Goal: Entertainment & Leisure: Consume media (video, audio)

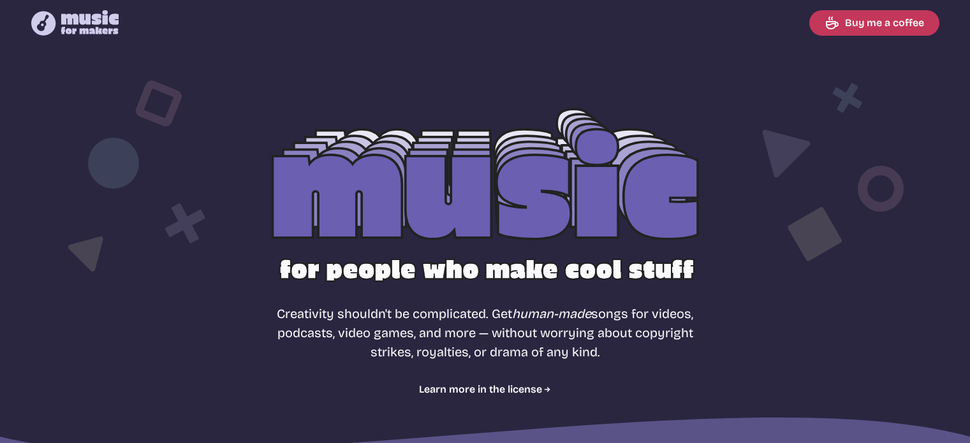
select select "most popular"
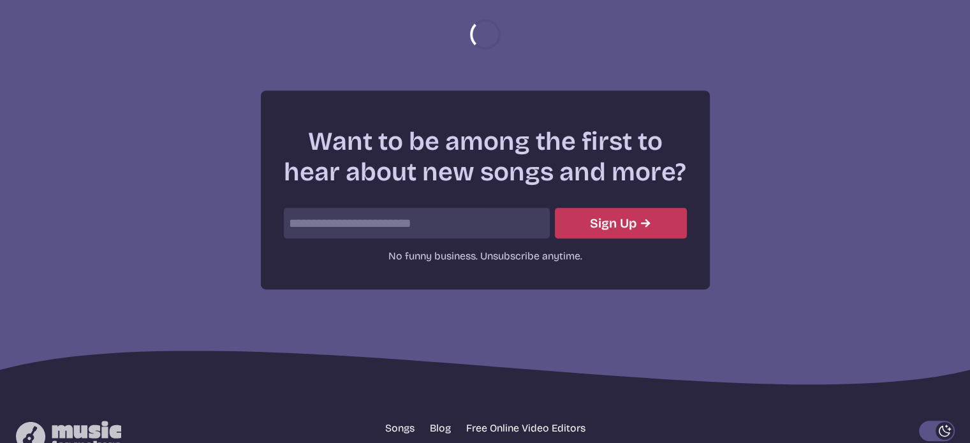
scroll to position [1655, 0]
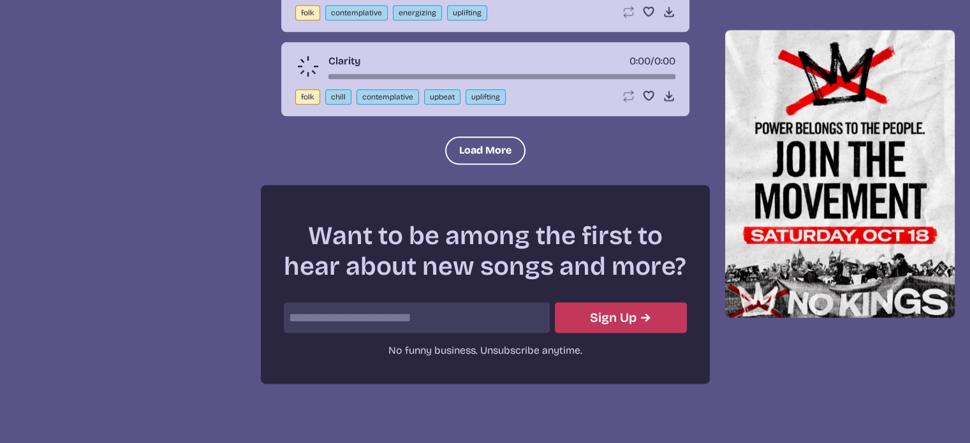
click at [428, 302] on input "email" at bounding box center [417, 317] width 266 height 31
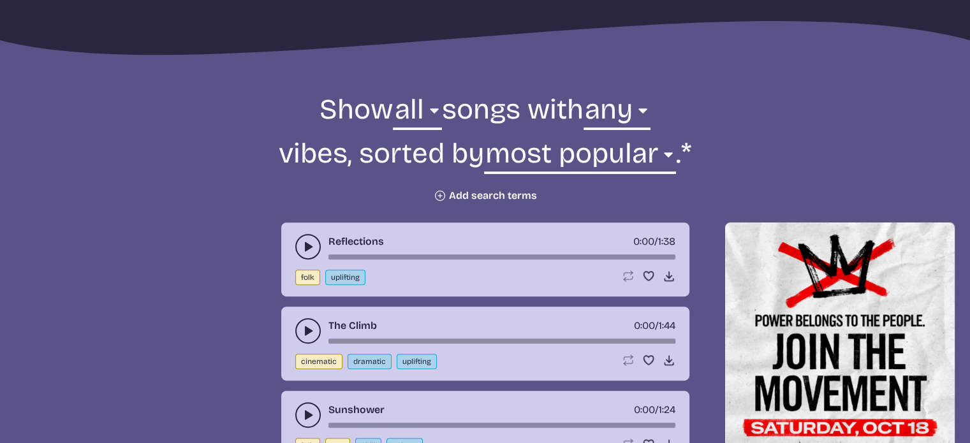
scroll to position [410, 0]
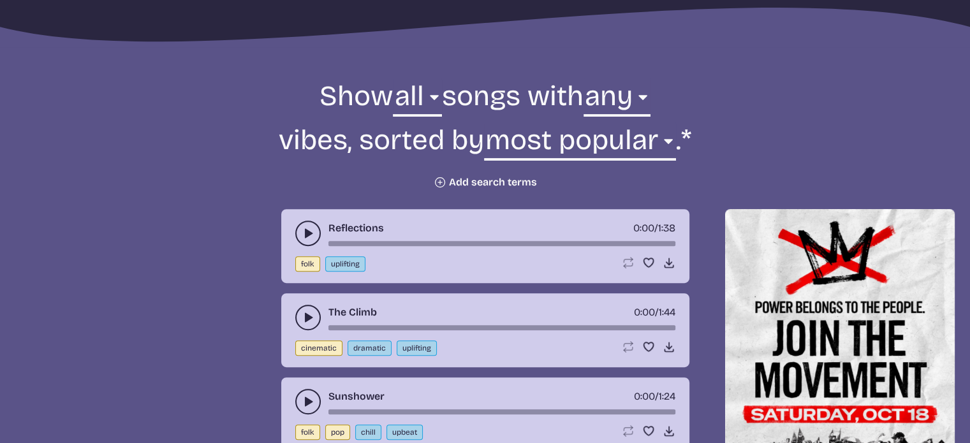
click at [507, 184] on button "Plus icon Add search terms" at bounding box center [484, 182] width 103 height 13
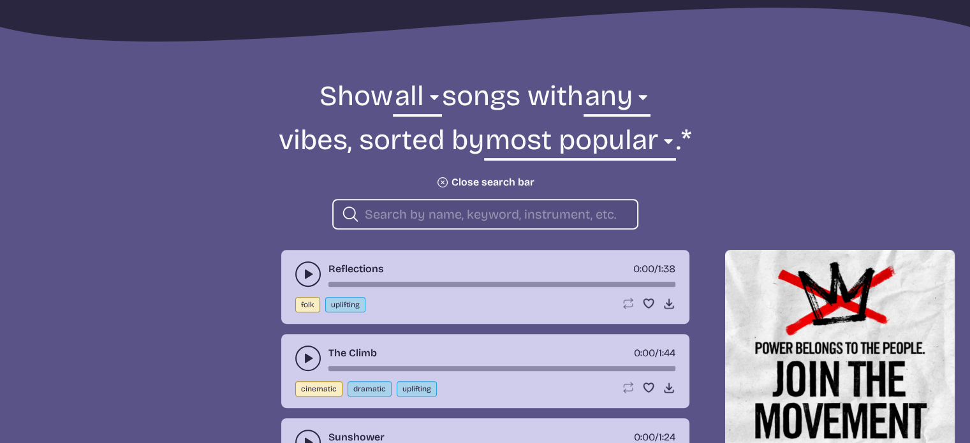
click at [402, 209] on input "search" at bounding box center [496, 214] width 262 height 17
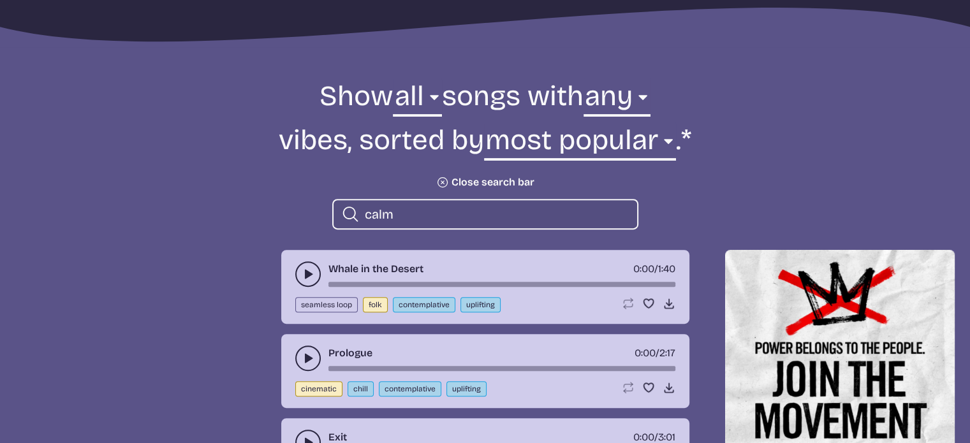
type input "calm"
click at [309, 276] on icon "play-pause toggle" at bounding box center [308, 274] width 13 height 13
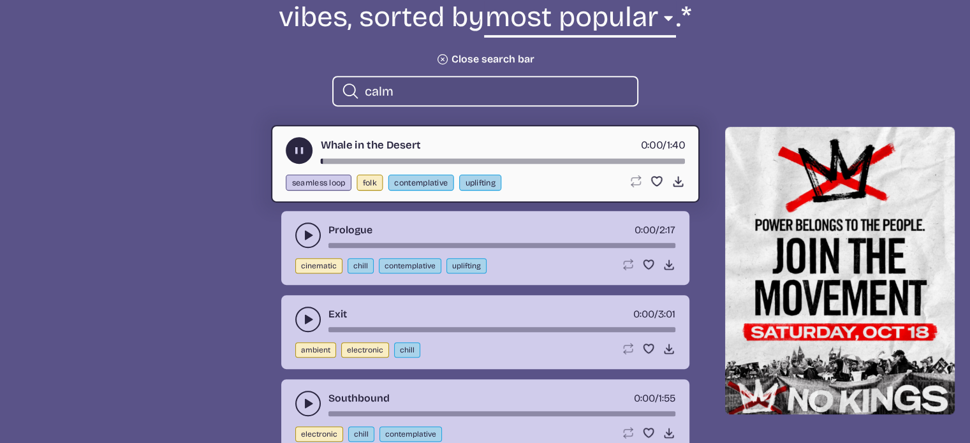
scroll to position [537, 0]
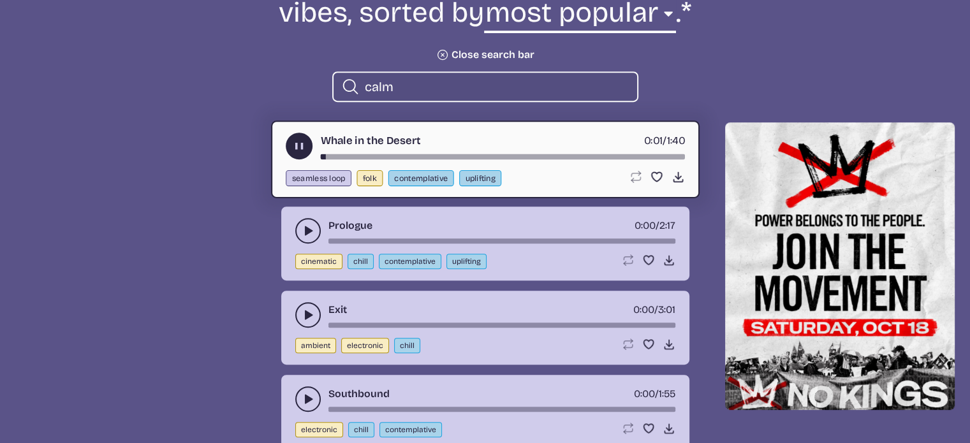
click at [301, 238] on button "play-pause toggle" at bounding box center [307, 230] width 25 height 25
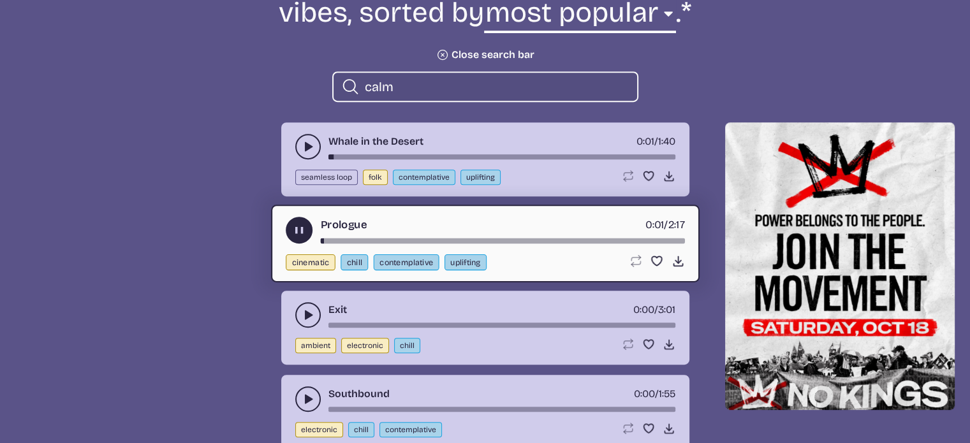
click at [310, 310] on icon "play-pause toggle" at bounding box center [308, 315] width 13 height 13
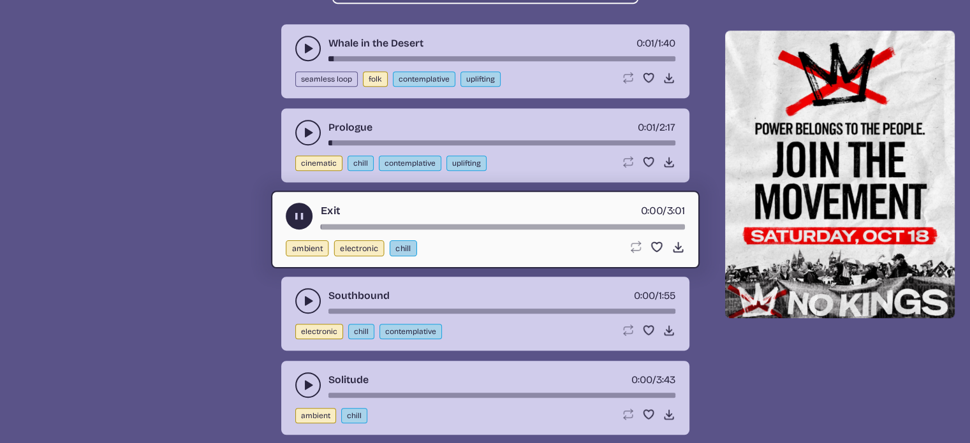
scroll to position [665, 0]
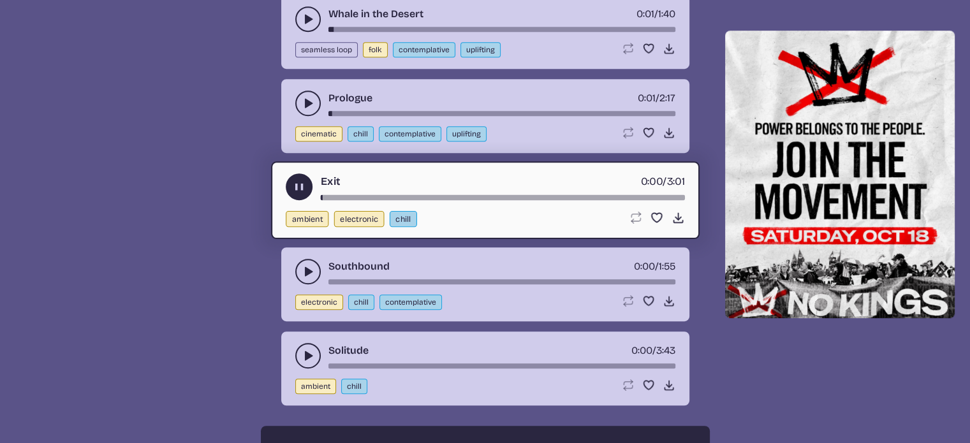
click at [302, 272] on icon "play-pause toggle" at bounding box center [308, 271] width 13 height 13
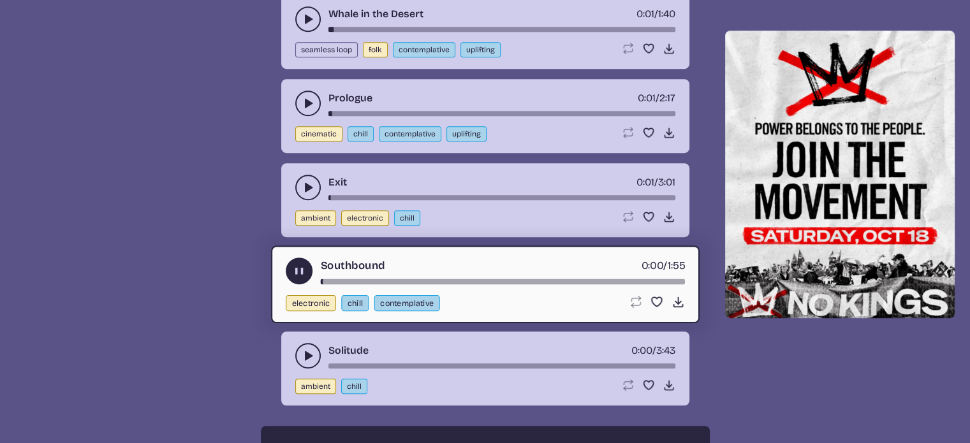
click at [306, 354] on use "play-pause toggle" at bounding box center [308, 355] width 13 height 13
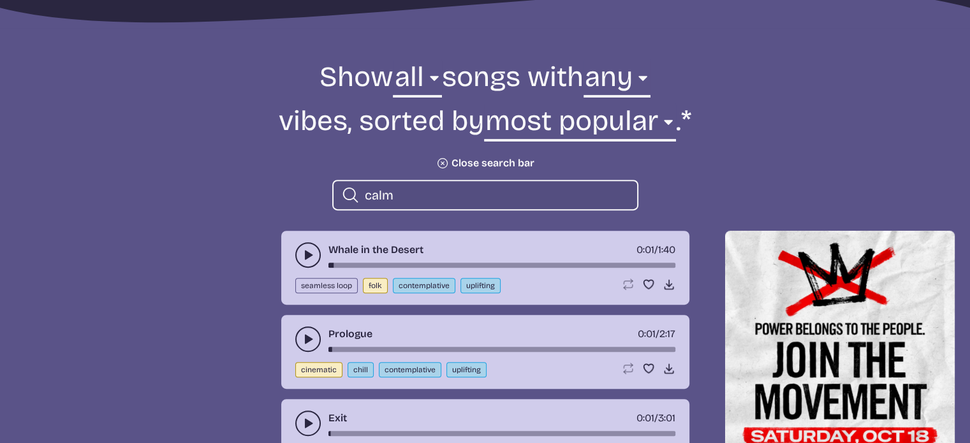
scroll to position [219, 0]
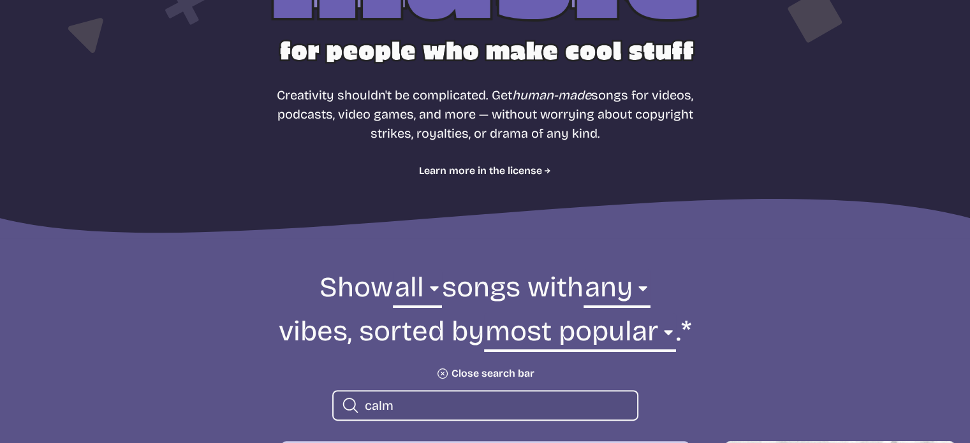
click at [385, 400] on input "calm" at bounding box center [496, 405] width 262 height 17
drag, startPoint x: 416, startPoint y: 410, endPoint x: 357, endPoint y: 405, distance: 58.9
click at [357, 405] on div "Search icon calm" at bounding box center [485, 405] width 306 height 31
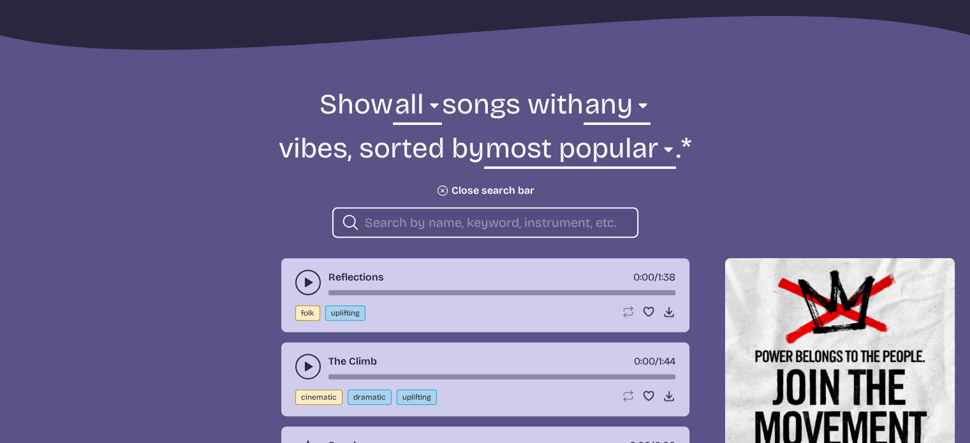
scroll to position [410, 0]
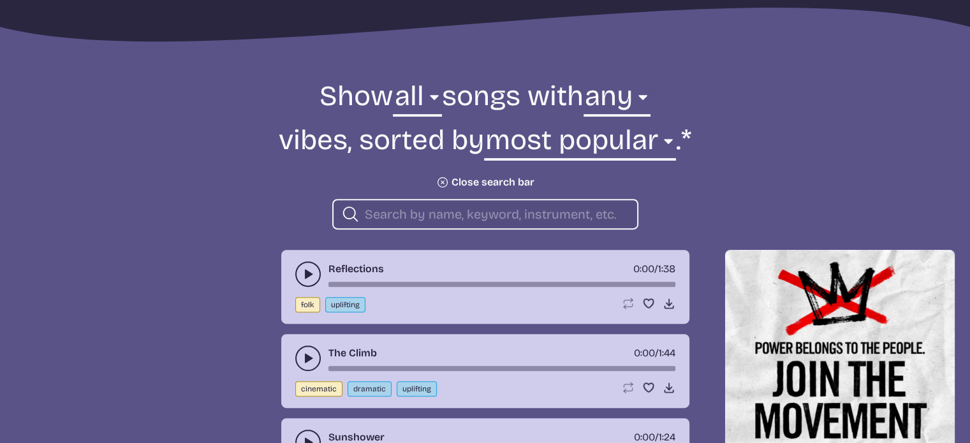
click at [309, 268] on icon "play-pause toggle" at bounding box center [308, 274] width 13 height 13
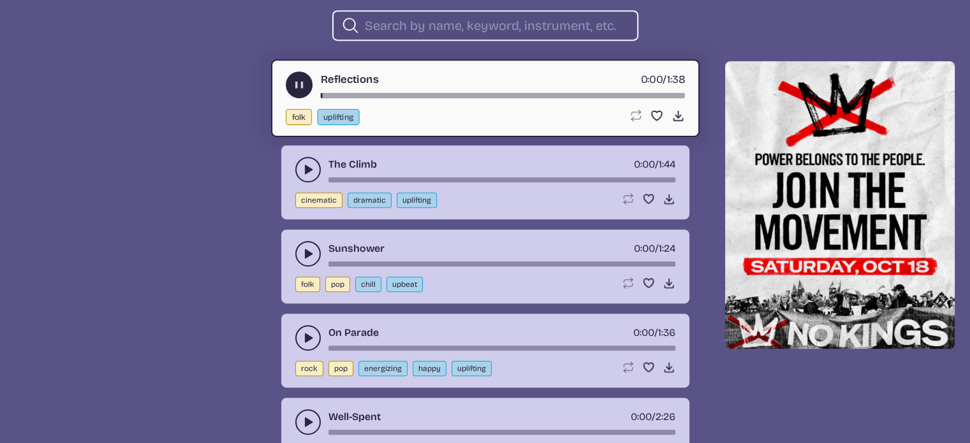
scroll to position [601, 0]
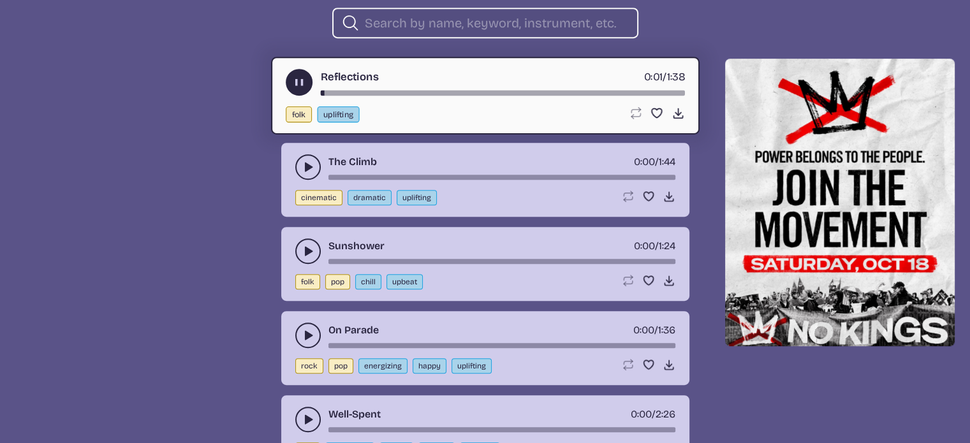
click at [310, 163] on icon "play-pause toggle" at bounding box center [308, 167] width 13 height 13
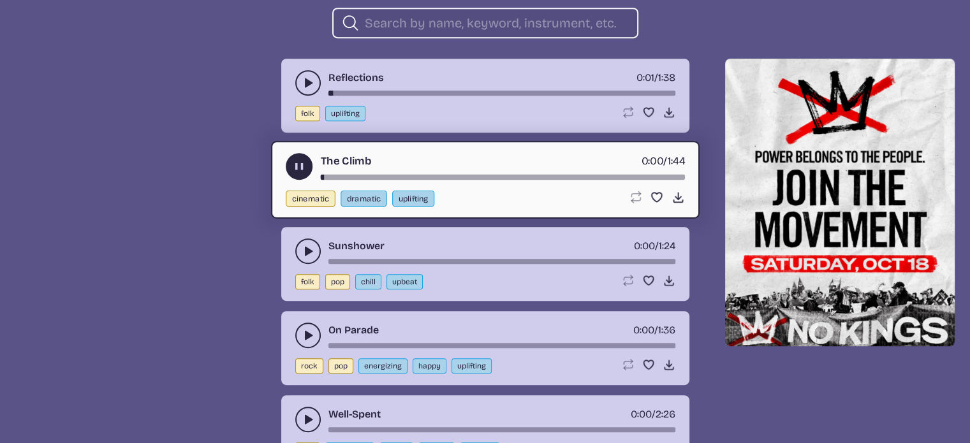
click at [303, 254] on icon "play-pause toggle" at bounding box center [308, 251] width 13 height 13
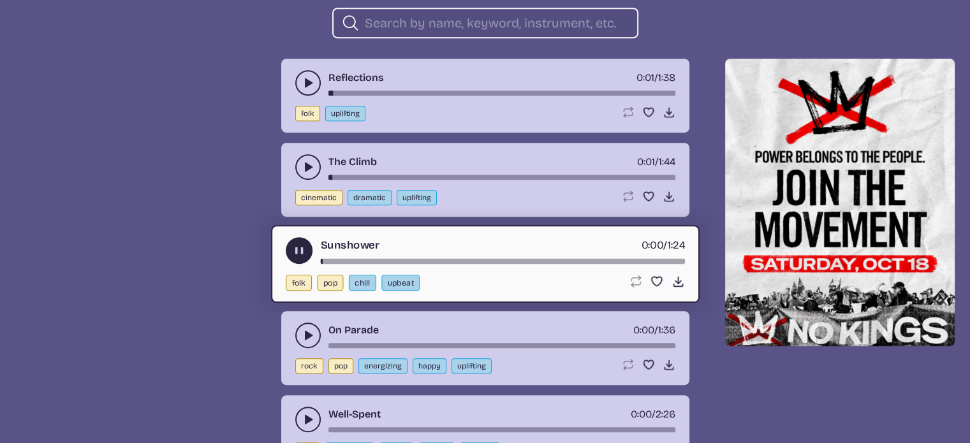
click at [307, 329] on icon "play-pause toggle" at bounding box center [308, 335] width 13 height 13
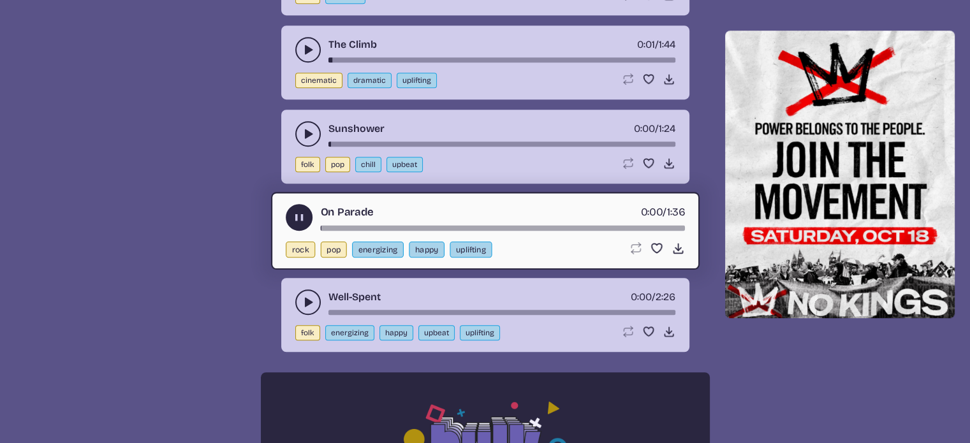
scroll to position [729, 0]
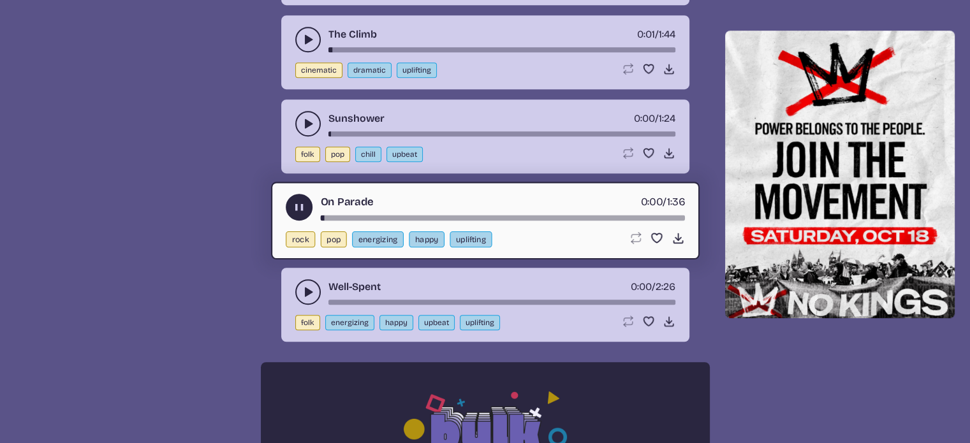
click at [305, 288] on use "play-pause toggle" at bounding box center [308, 292] width 13 height 13
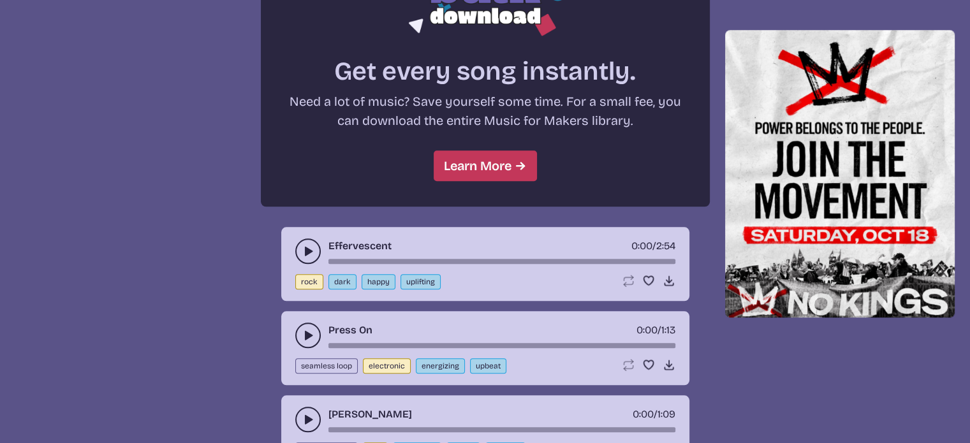
scroll to position [1175, 0]
click at [309, 244] on use "play-pause toggle" at bounding box center [308, 250] width 13 height 13
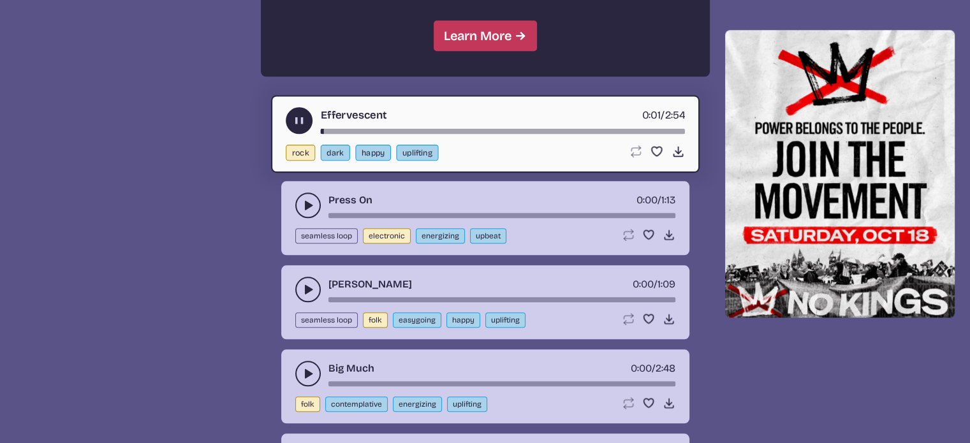
scroll to position [1366, 0]
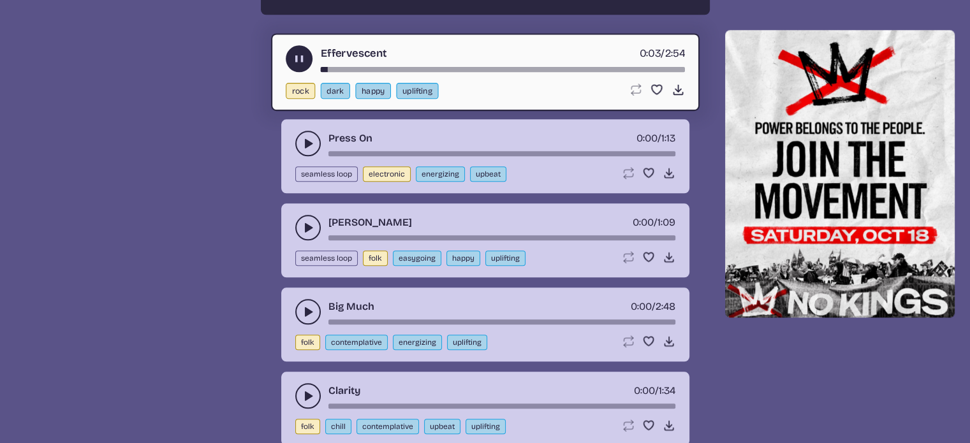
click at [308, 140] on use "play-pause toggle" at bounding box center [308, 143] width 13 height 13
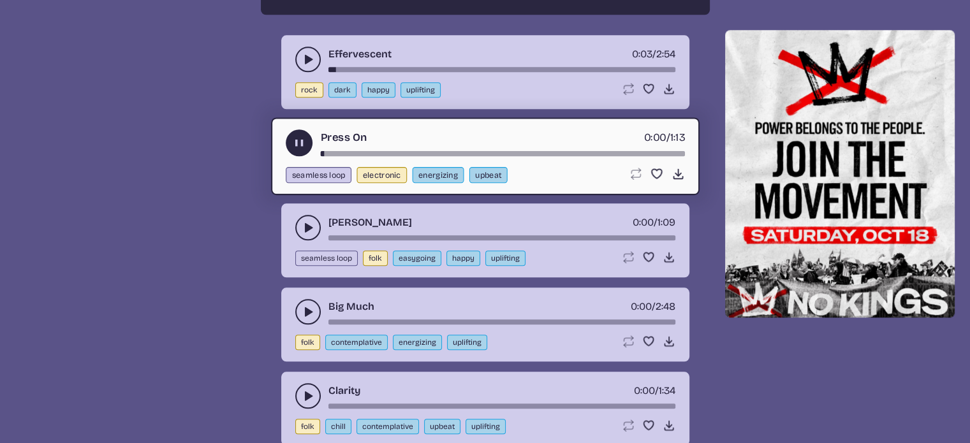
click at [305, 224] on use "play-pause toggle" at bounding box center [308, 227] width 13 height 13
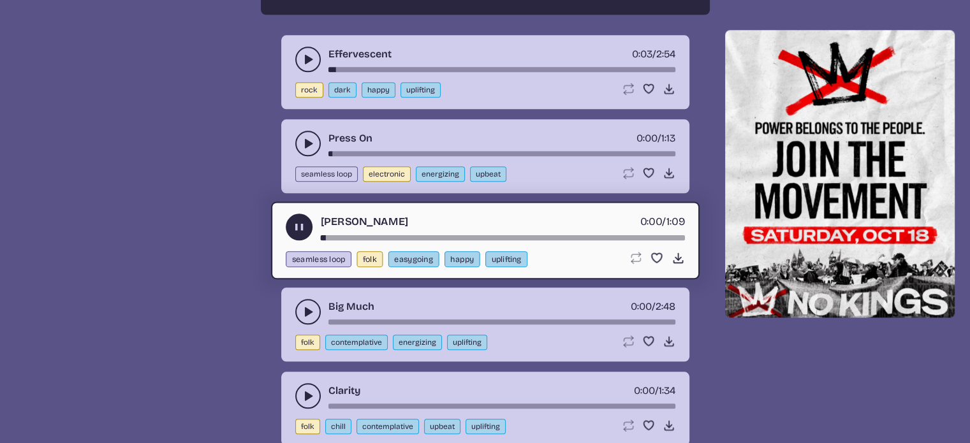
click at [309, 306] on use "play-pause toggle" at bounding box center [308, 311] width 13 height 13
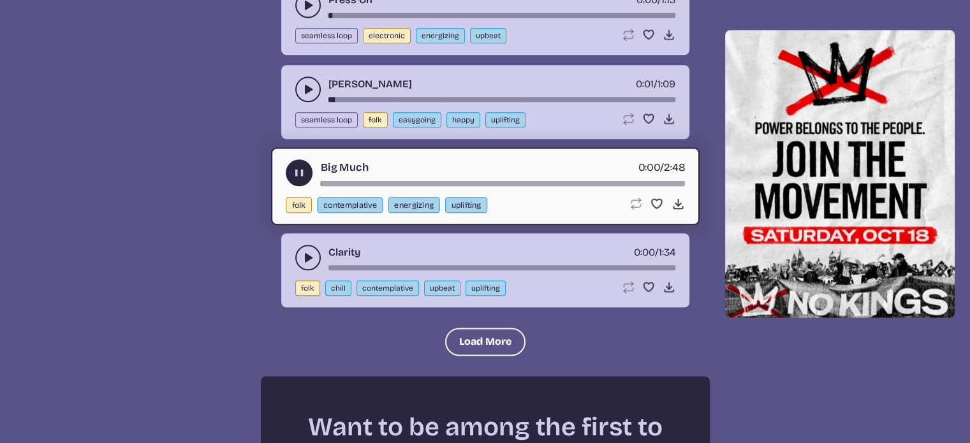
scroll to position [1557, 0]
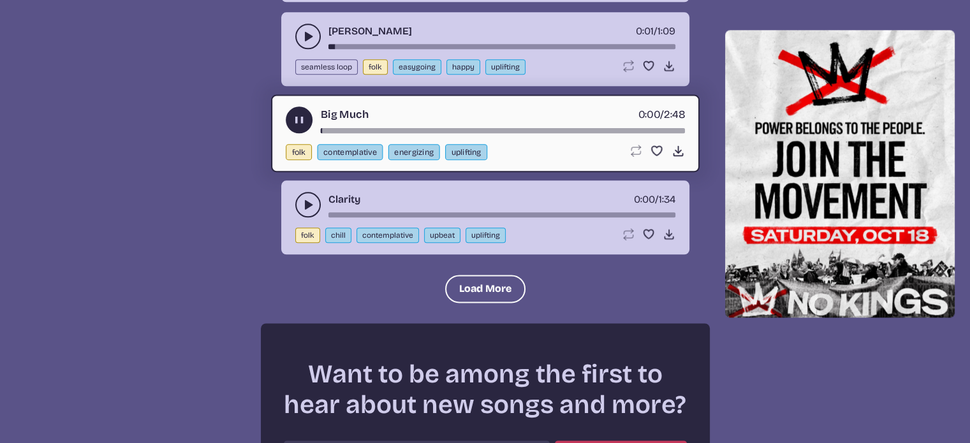
click at [311, 203] on icon "play-pause toggle" at bounding box center [308, 204] width 13 height 13
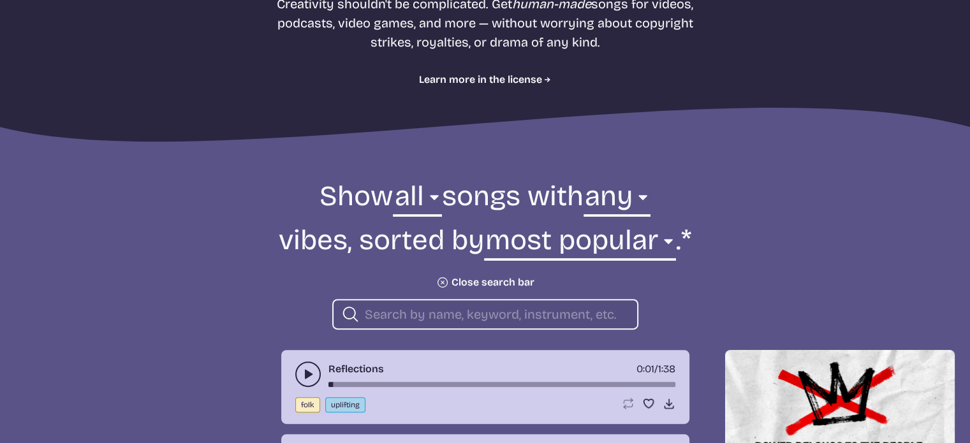
scroll to position [346, 0]
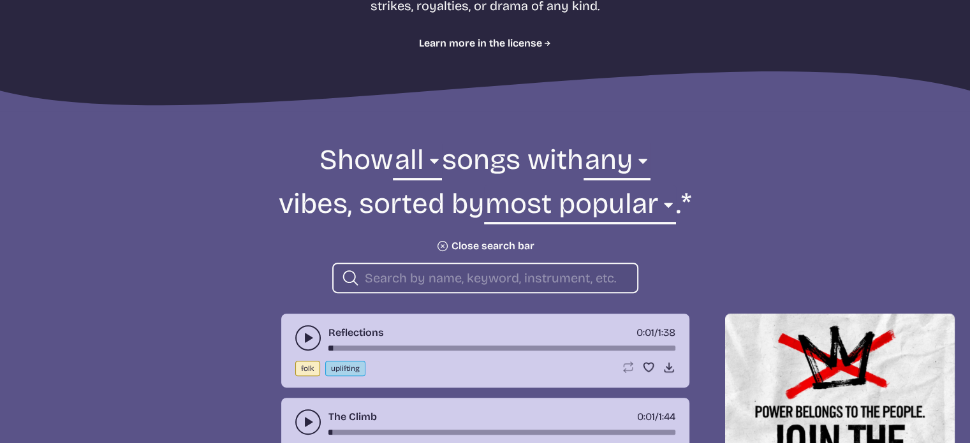
click at [442, 244] on icon "Plus icon" at bounding box center [442, 246] width 18 height 18
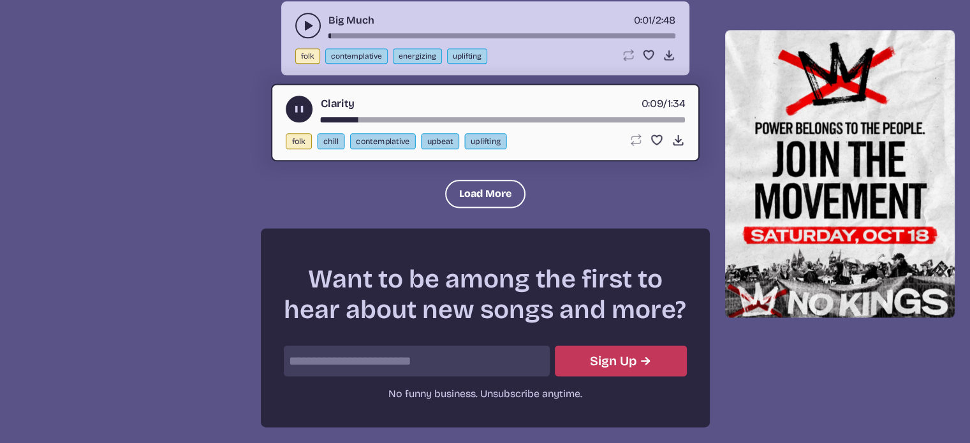
scroll to position [1578, 0]
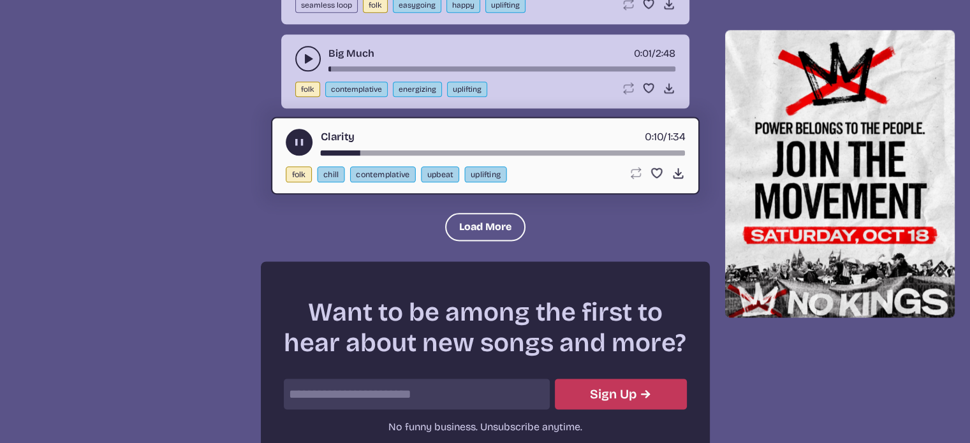
click at [295, 136] on use "play-pause toggle" at bounding box center [298, 142] width 13 height 13
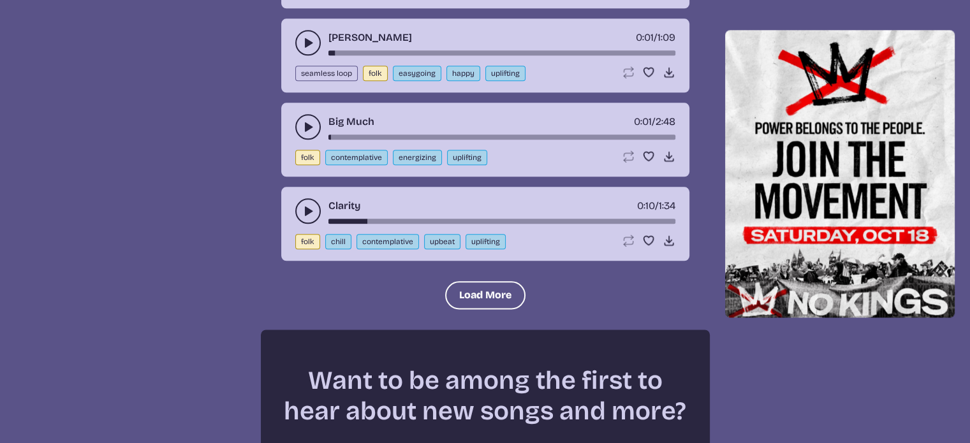
scroll to position [1515, 0]
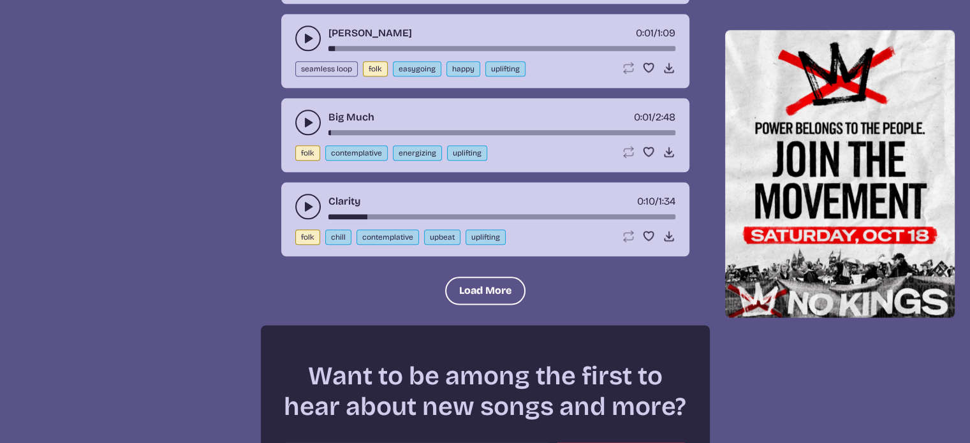
click at [335, 230] on button "chill" at bounding box center [338, 236] width 26 height 15
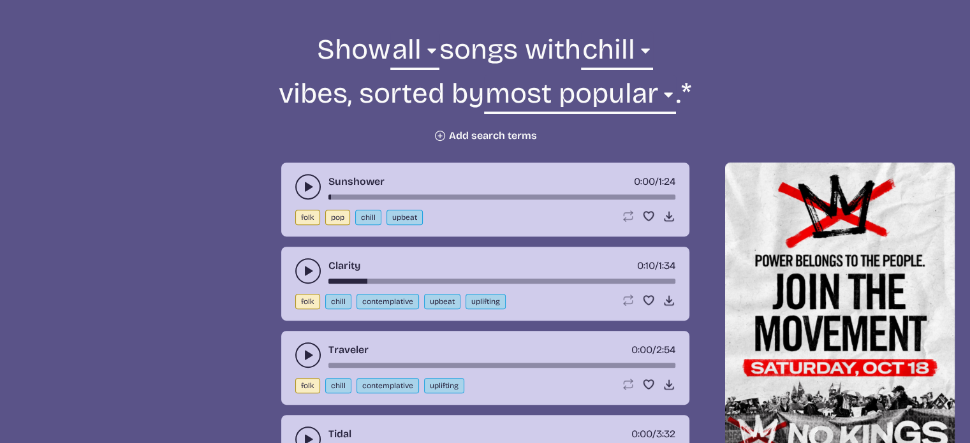
click at [302, 186] on icon "play-pause toggle" at bounding box center [308, 186] width 13 height 13
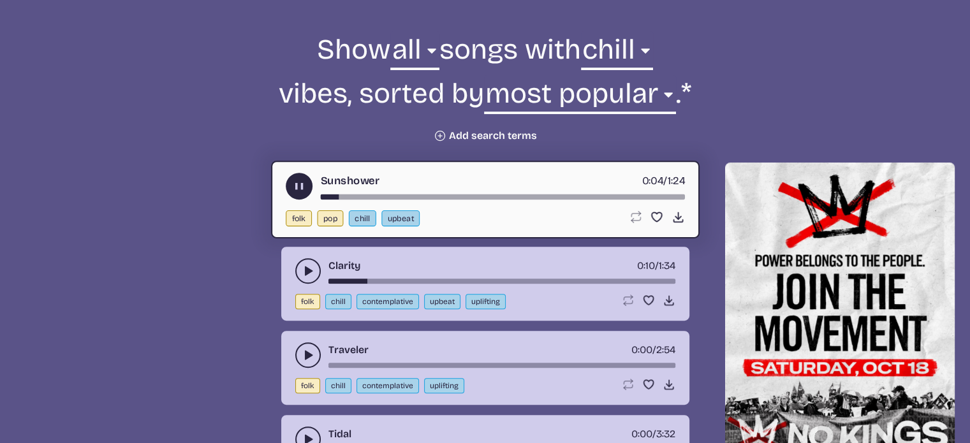
click at [357, 219] on button "chill" at bounding box center [361, 218] width 27 height 16
click at [293, 192] on icon "play-pause toggle" at bounding box center [298, 186] width 13 height 13
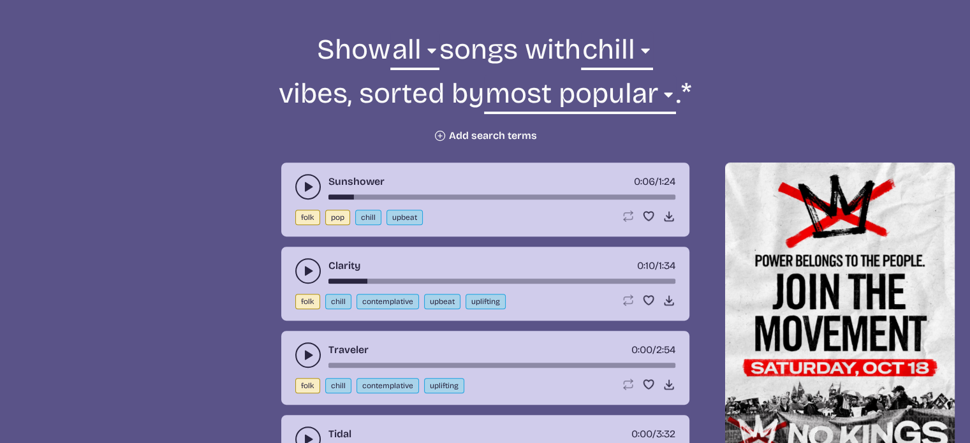
click at [306, 265] on icon "play-pause toggle" at bounding box center [308, 271] width 13 height 13
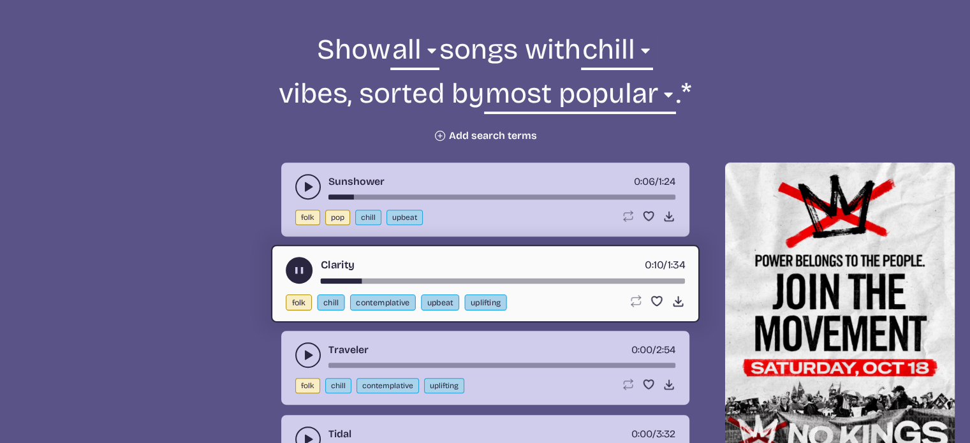
click at [306, 263] on button "play-pause toggle" at bounding box center [299, 270] width 27 height 27
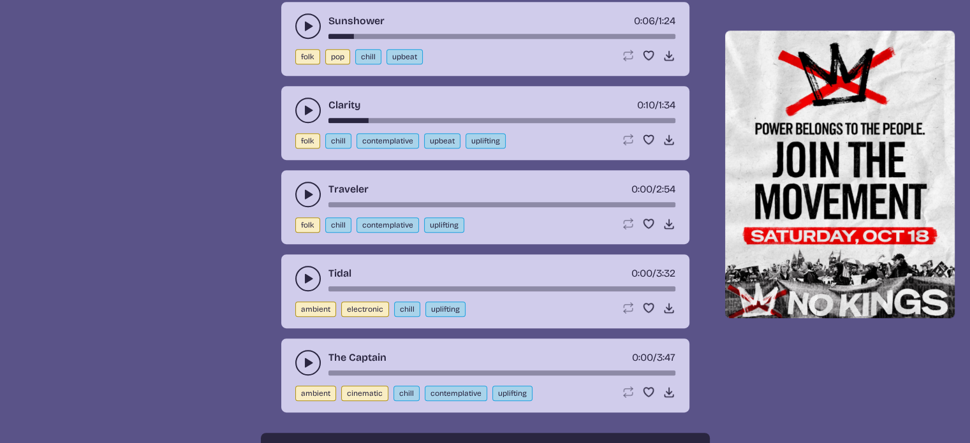
scroll to position [711, 0]
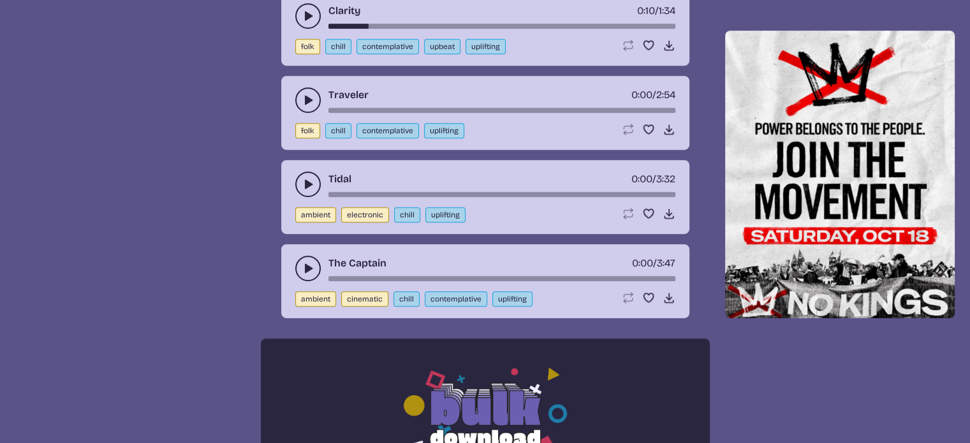
click at [302, 182] on icon "play-pause toggle" at bounding box center [308, 184] width 13 height 13
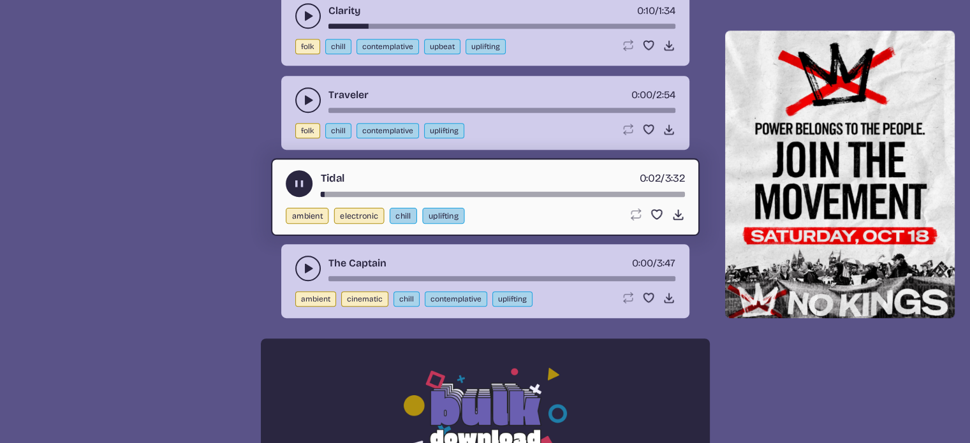
click at [334, 192] on div "song-time-bar" at bounding box center [502, 194] width 364 height 5
click at [346, 192] on div "song-time-bar" at bounding box center [502, 194] width 364 height 5
click at [382, 192] on div "song-time-bar" at bounding box center [502, 194] width 364 height 5
click at [423, 192] on div "song-time-bar" at bounding box center [502, 194] width 364 height 5
drag, startPoint x: 335, startPoint y: 189, endPoint x: 314, endPoint y: 196, distance: 21.4
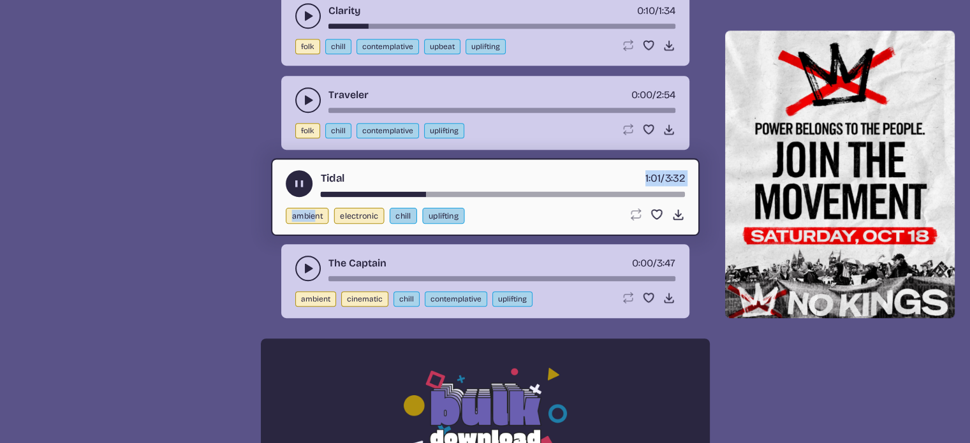
click at [314, 196] on div "Tidal 1:01 / 3:32 ambient electronic chill uplifting Loop song Loop this song. …" at bounding box center [485, 197] width 428 height 78
click at [310, 262] on icon "play-pause toggle" at bounding box center [308, 268] width 13 height 13
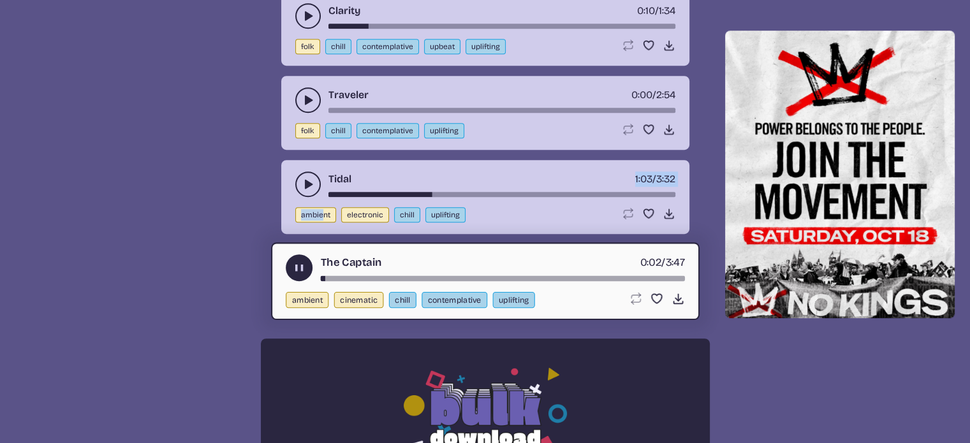
click at [506, 296] on button "uplifting" at bounding box center [513, 300] width 42 height 16
select select "uplifting"
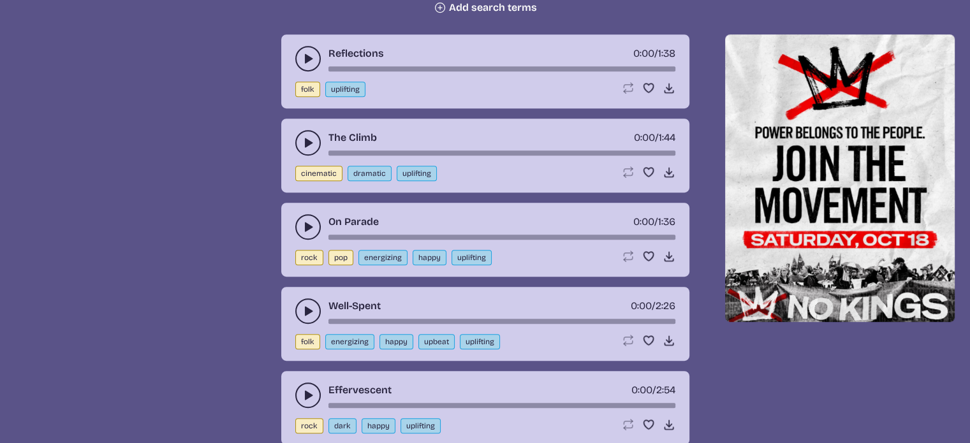
scroll to position [648, 0]
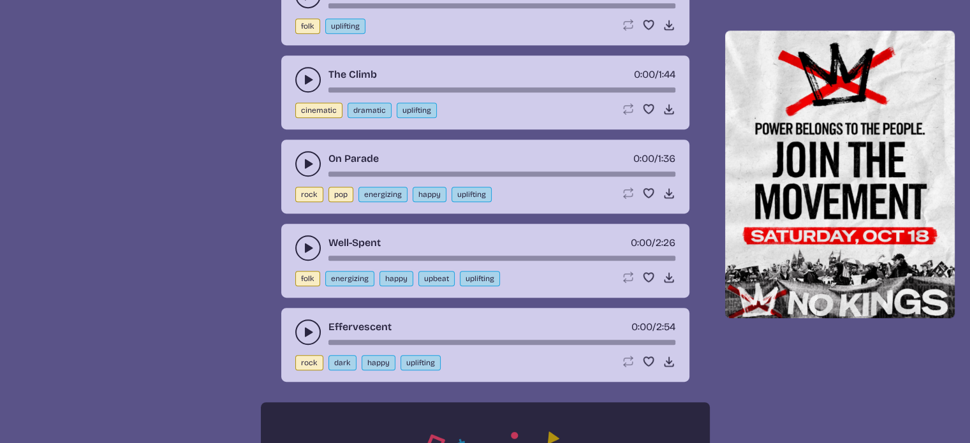
click at [309, 247] on use "play-pause toggle" at bounding box center [308, 248] width 13 height 13
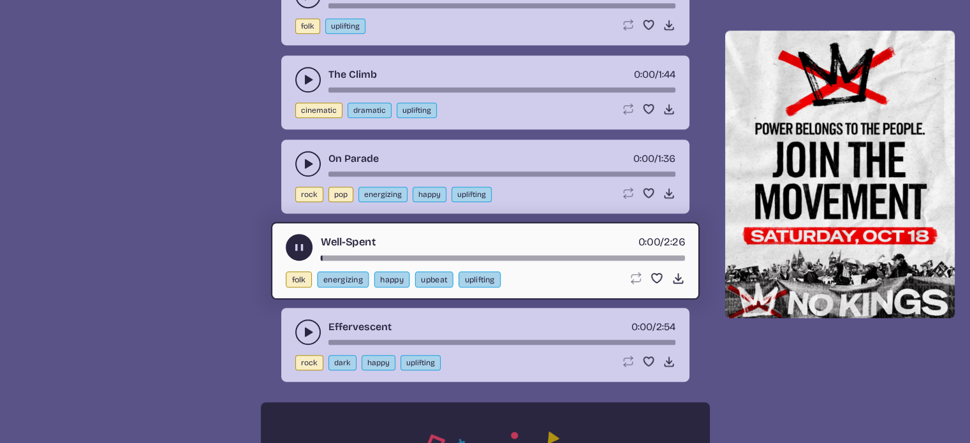
click at [303, 330] on icon "play-pause toggle" at bounding box center [308, 332] width 13 height 13
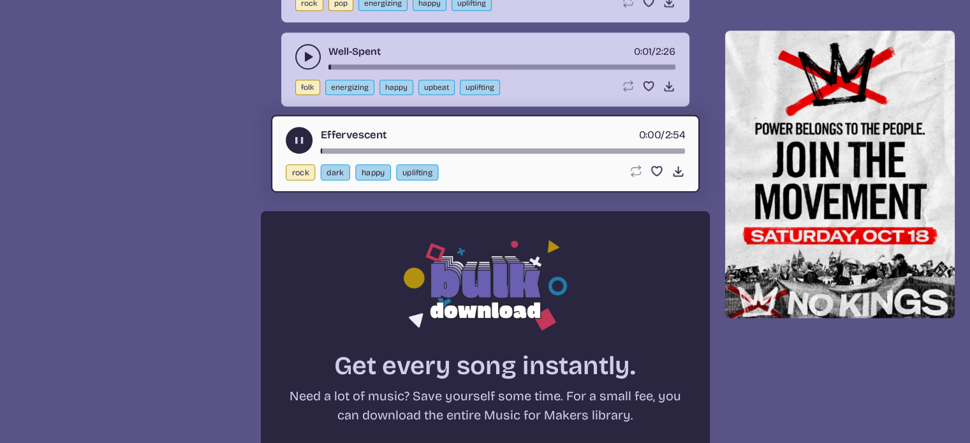
scroll to position [1094, 0]
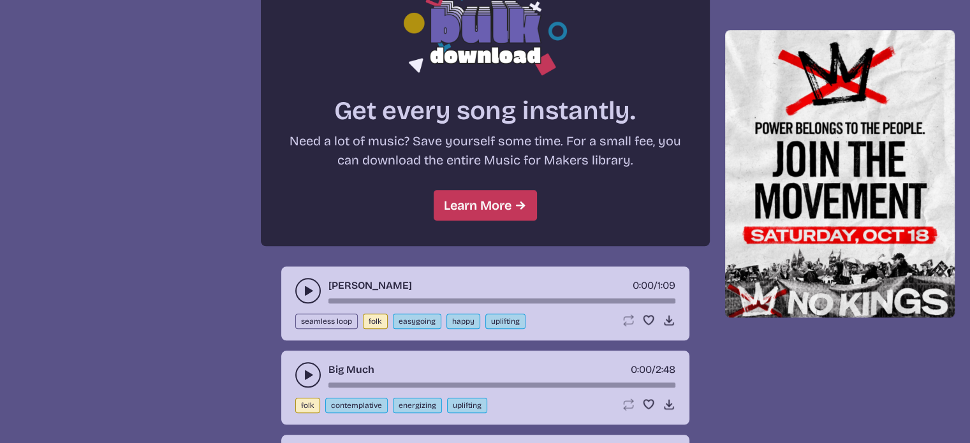
click at [302, 286] on icon "play-pause toggle" at bounding box center [308, 290] width 13 height 13
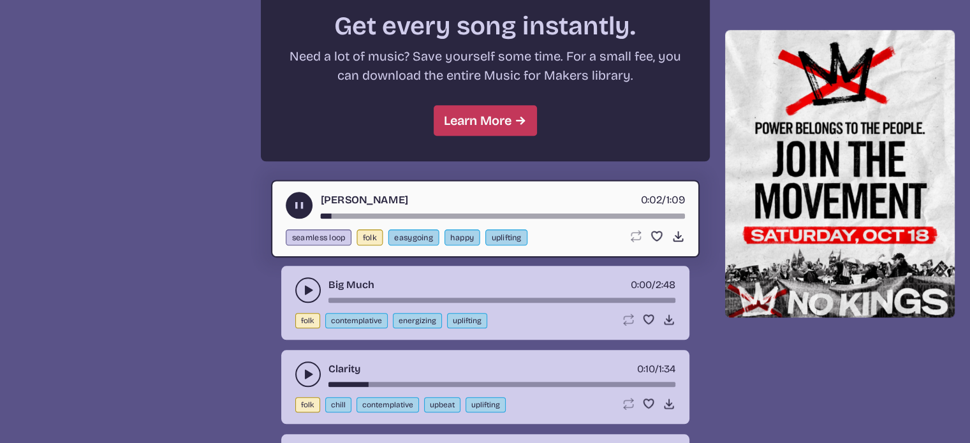
scroll to position [1221, 0]
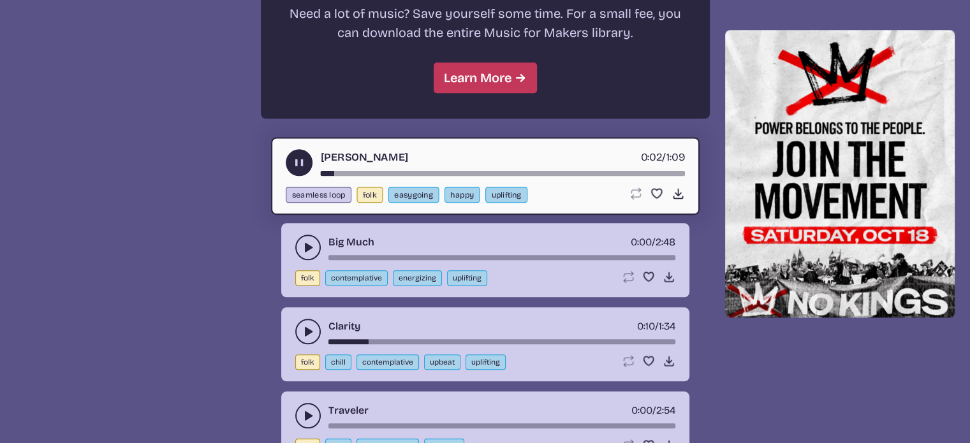
click at [310, 248] on icon "play-pause toggle" at bounding box center [308, 247] width 13 height 13
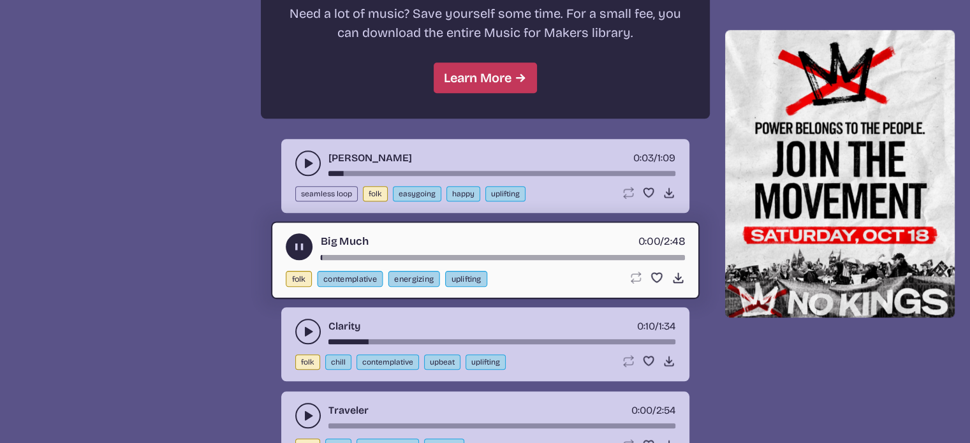
click at [305, 330] on use "play-pause toggle" at bounding box center [308, 331] width 13 height 13
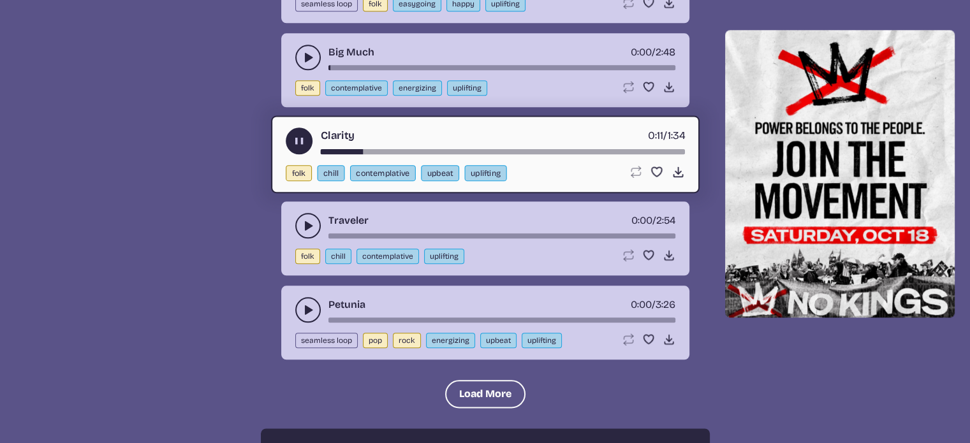
scroll to position [1413, 0]
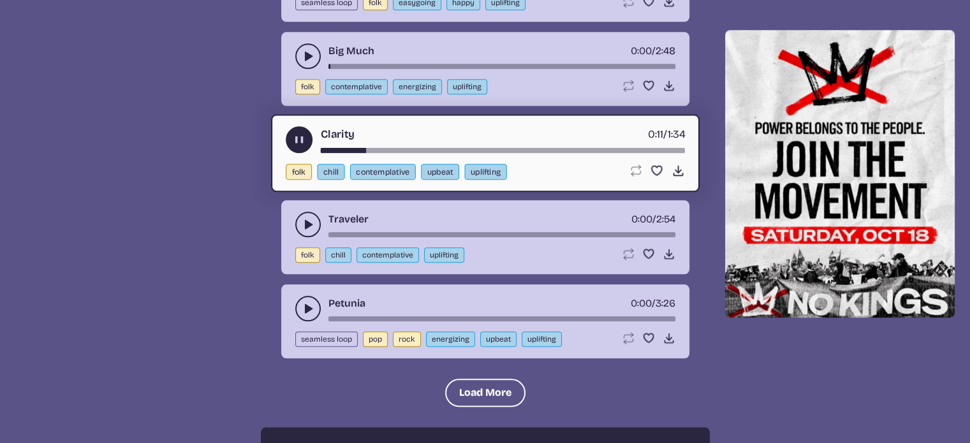
click at [309, 218] on icon "play-pause toggle" at bounding box center [308, 224] width 13 height 13
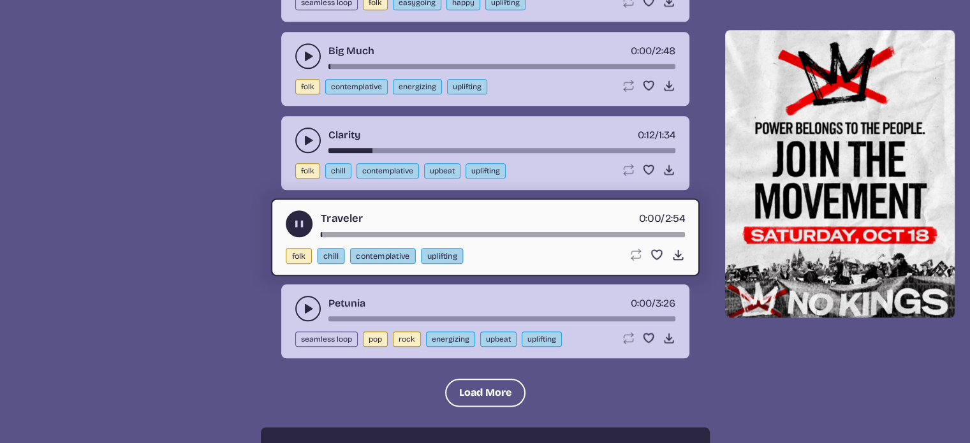
click at [309, 303] on icon "play-pause toggle" at bounding box center [308, 308] width 13 height 13
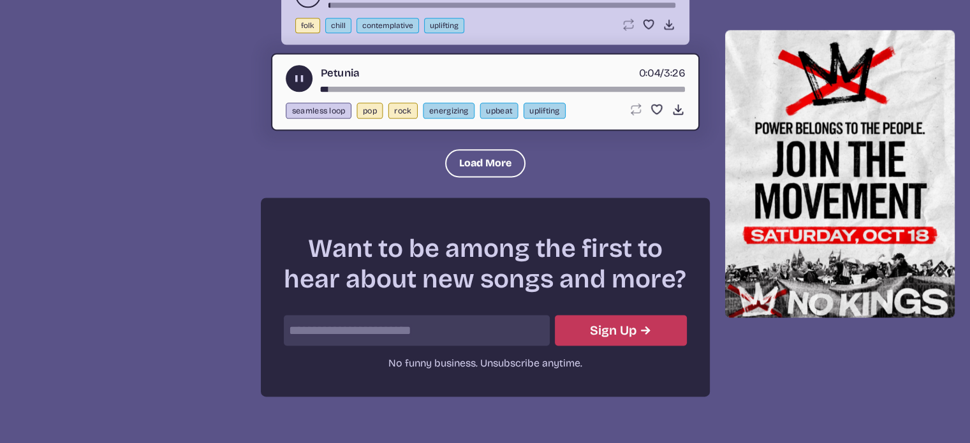
scroll to position [1833, 0]
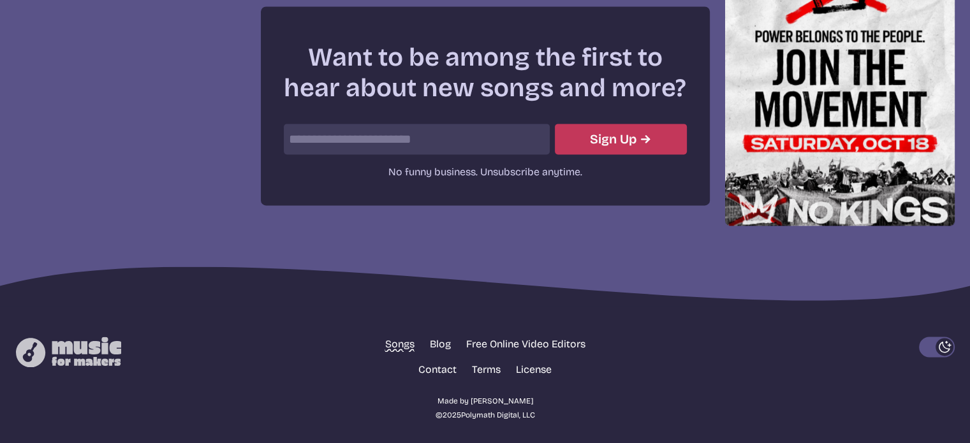
click at [396, 339] on link "Songs" at bounding box center [399, 344] width 29 height 15
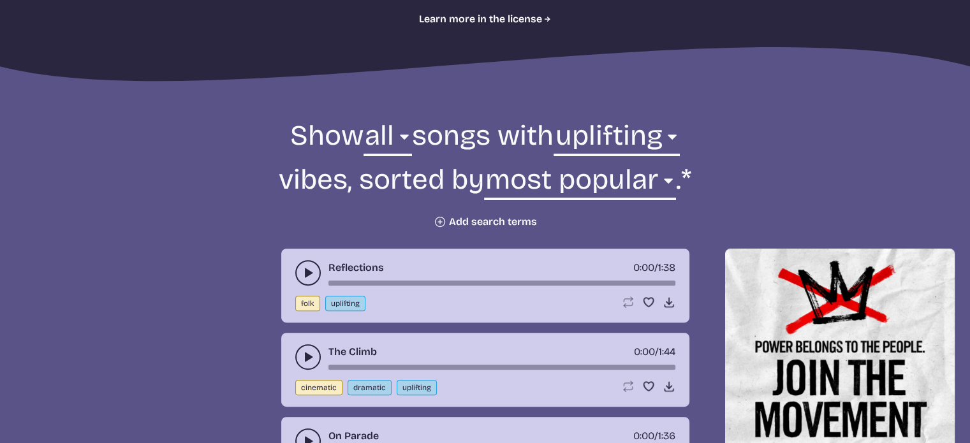
scroll to position [329, 0]
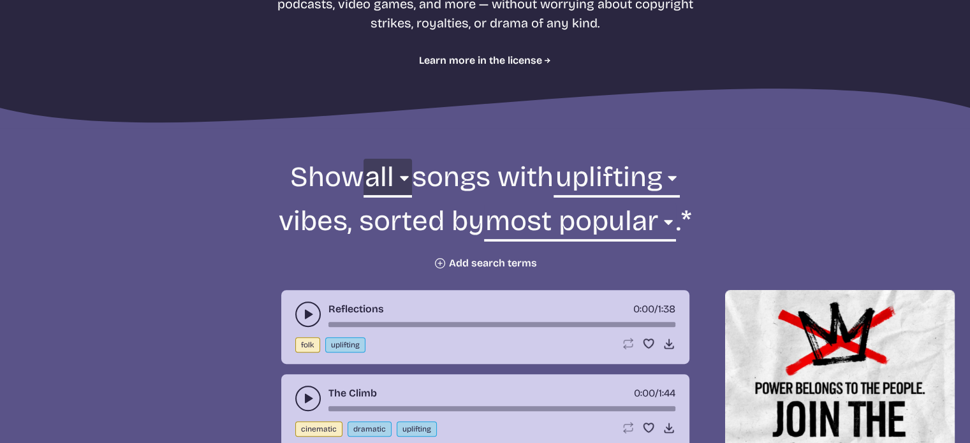
click at [393, 175] on select "all ambient cinematic electronic folk holiday jazz pop rock world" at bounding box center [387, 181] width 48 height 44
click at [363, 159] on select "all ambient cinematic electronic folk holiday jazz pop rock world" at bounding box center [387, 181] width 48 height 44
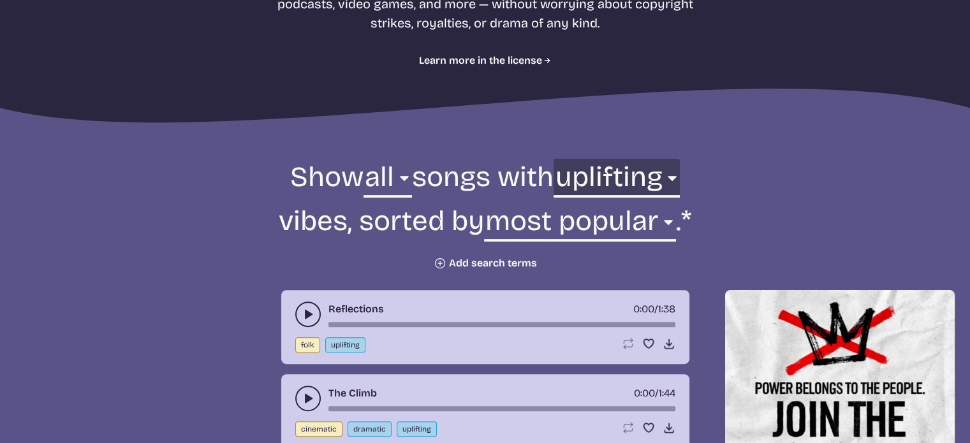
click at [670, 180] on select "any aggressive chill contemplative dark dramatic easygoing energizing happy ser…" at bounding box center [616, 181] width 126 height 44
click at [676, 180] on select "any aggressive chill contemplative dark dramatic easygoing energizing happy ser…" at bounding box center [616, 181] width 126 height 44
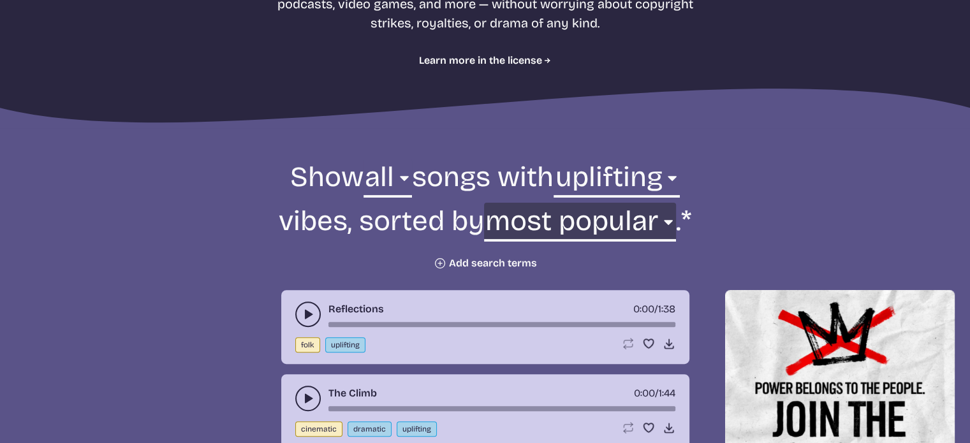
click at [657, 219] on select "newest oldest most popular least popular name" at bounding box center [580, 225] width 192 height 44
select select "newest"
click at [526, 203] on select "newest oldest most popular least popular name" at bounding box center [580, 225] width 192 height 44
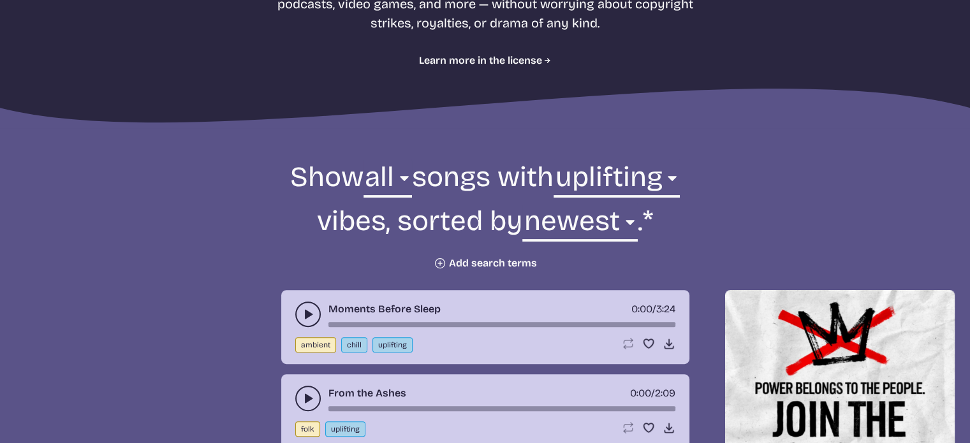
click at [311, 310] on icon "play-pause toggle" at bounding box center [308, 314] width 13 height 13
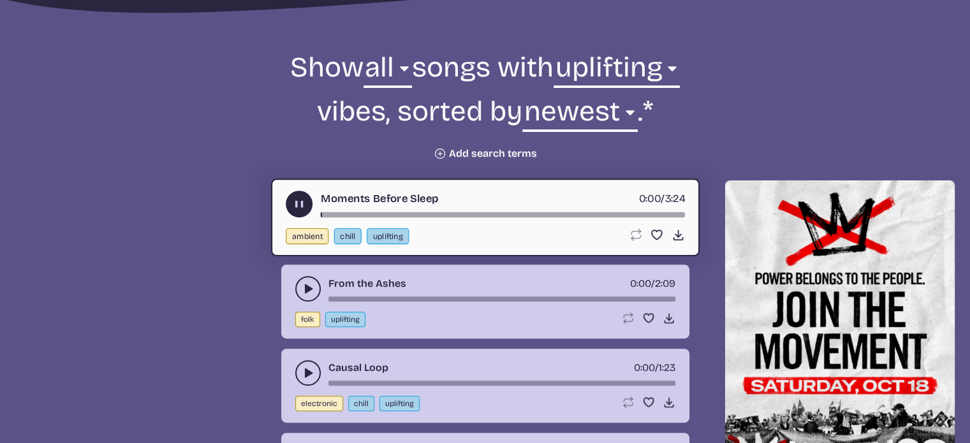
scroll to position [456, 0]
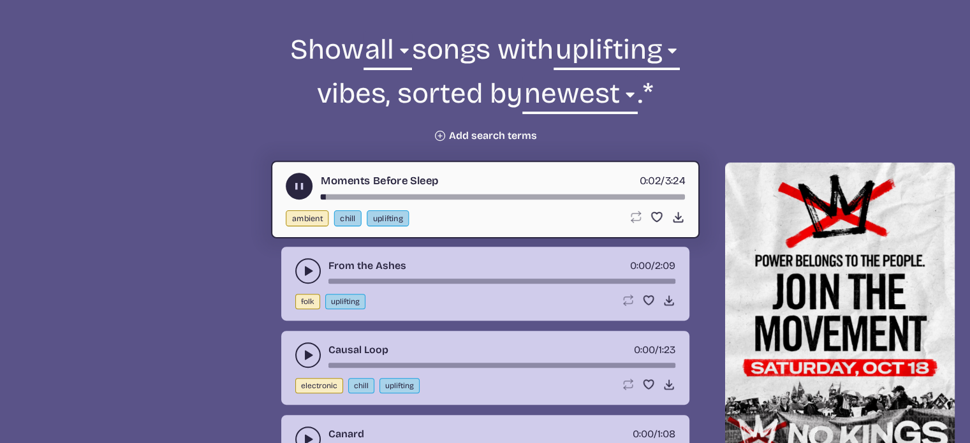
click at [314, 274] on button "play-pause toggle" at bounding box center [307, 270] width 25 height 25
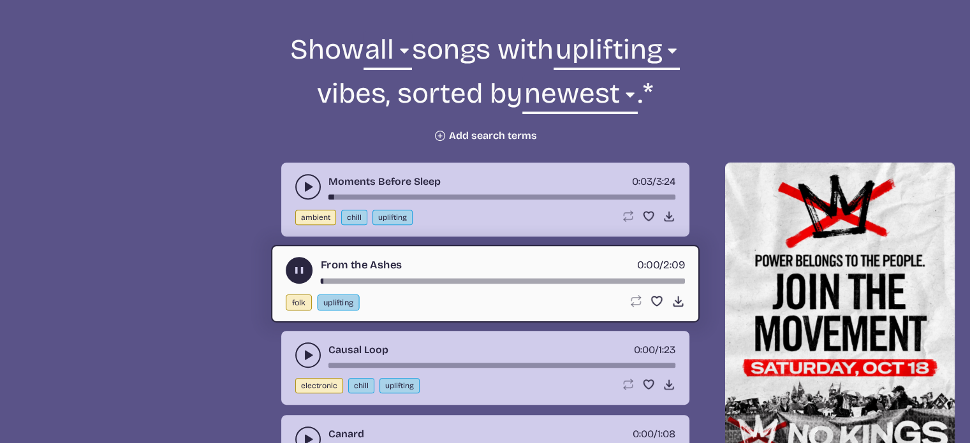
click at [331, 279] on div "song-time-bar" at bounding box center [502, 281] width 364 height 5
click at [302, 352] on icon "play-pause toggle" at bounding box center [308, 355] width 13 height 13
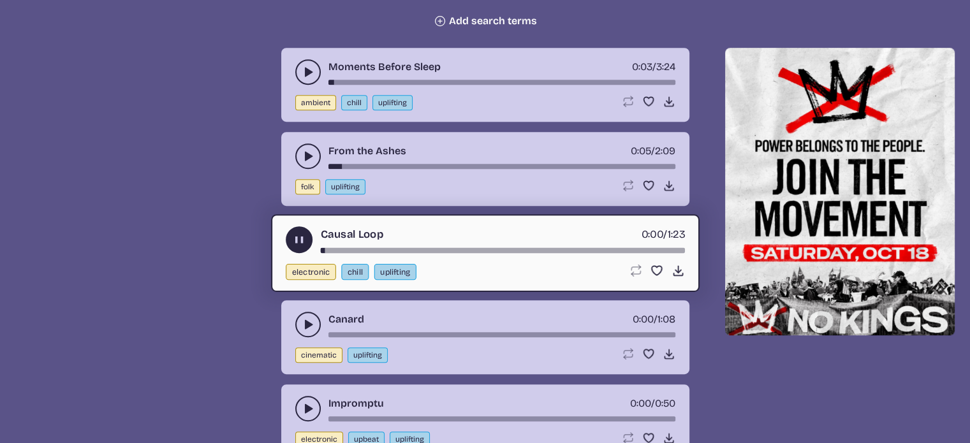
scroll to position [584, 0]
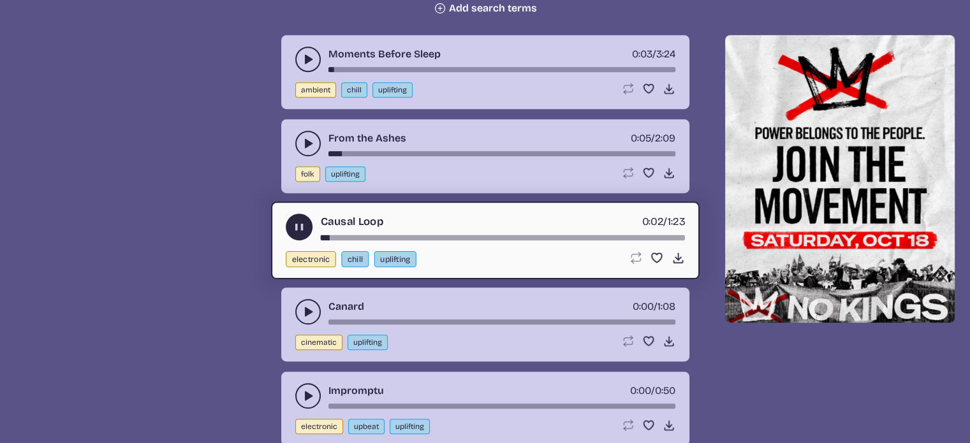
click at [305, 321] on button "play-pause toggle" at bounding box center [307, 311] width 25 height 25
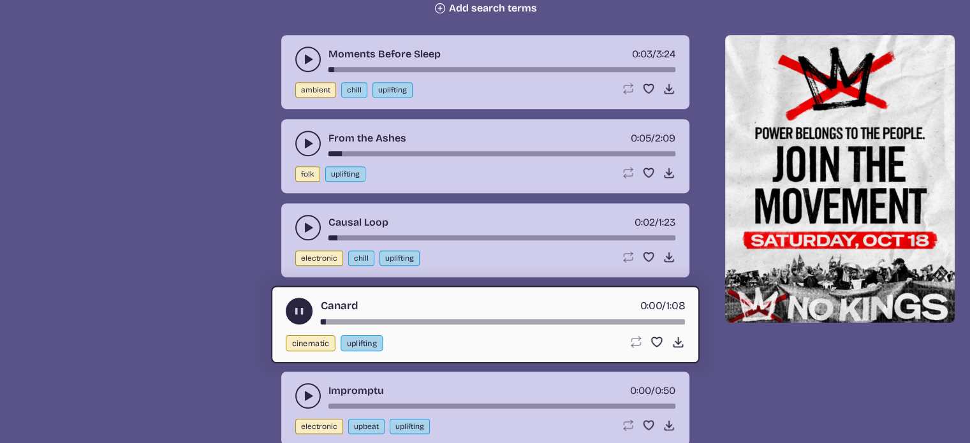
click at [316, 386] on button "play-pause toggle" at bounding box center [307, 395] width 25 height 25
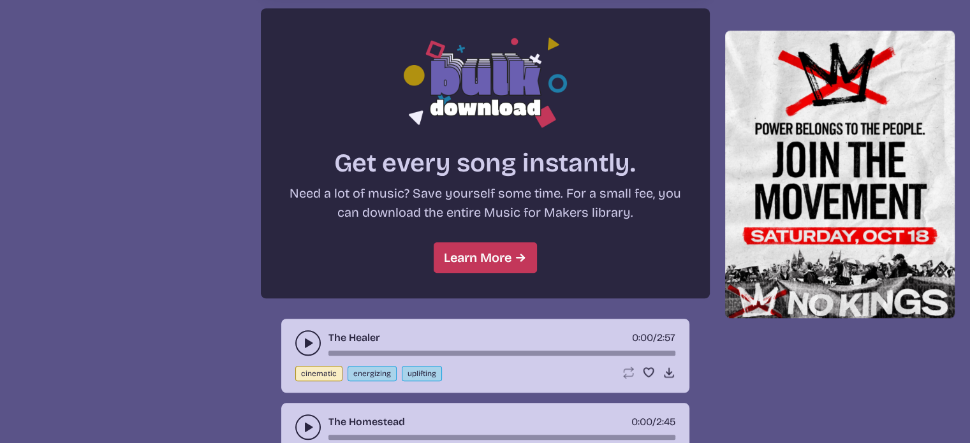
scroll to position [1221, 0]
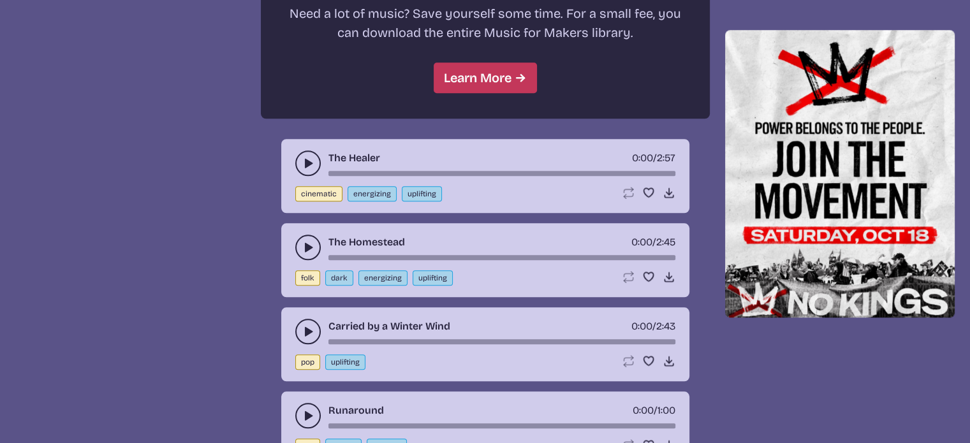
click at [303, 163] on icon "play-pause toggle" at bounding box center [308, 163] width 13 height 13
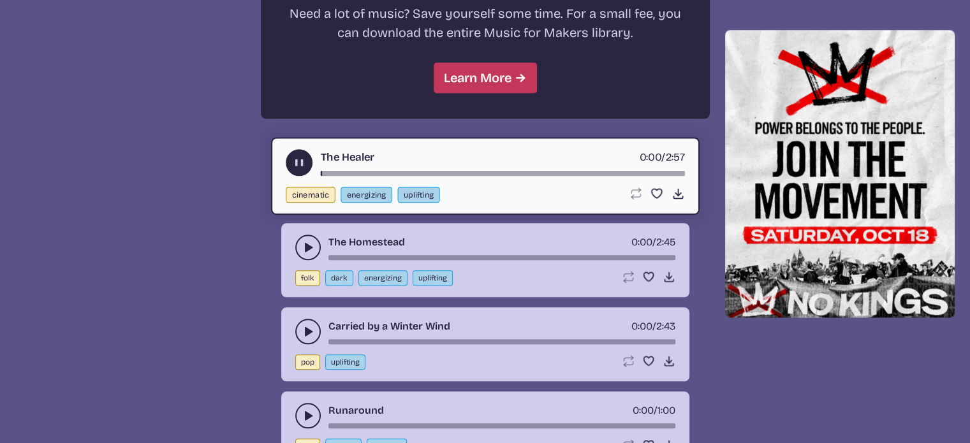
click at [331, 171] on div "song-time-bar" at bounding box center [502, 173] width 364 height 5
click at [315, 245] on button "play-pause toggle" at bounding box center [307, 247] width 25 height 25
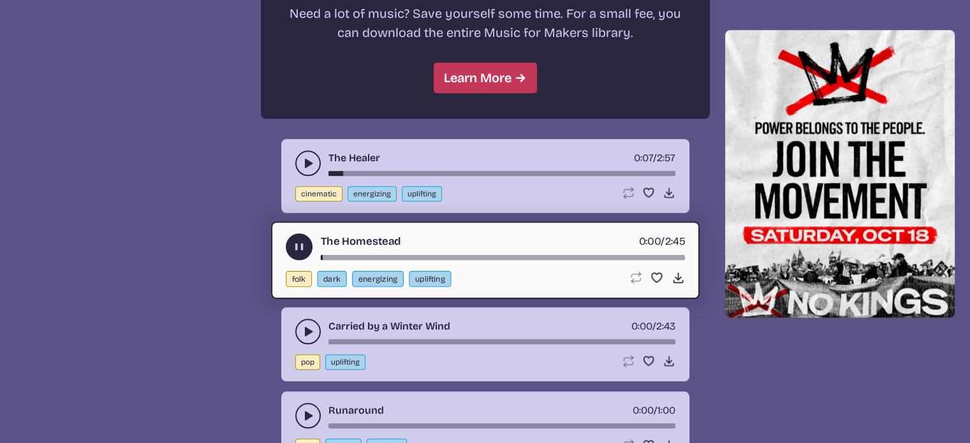
click at [307, 333] on button "play-pause toggle" at bounding box center [307, 331] width 25 height 25
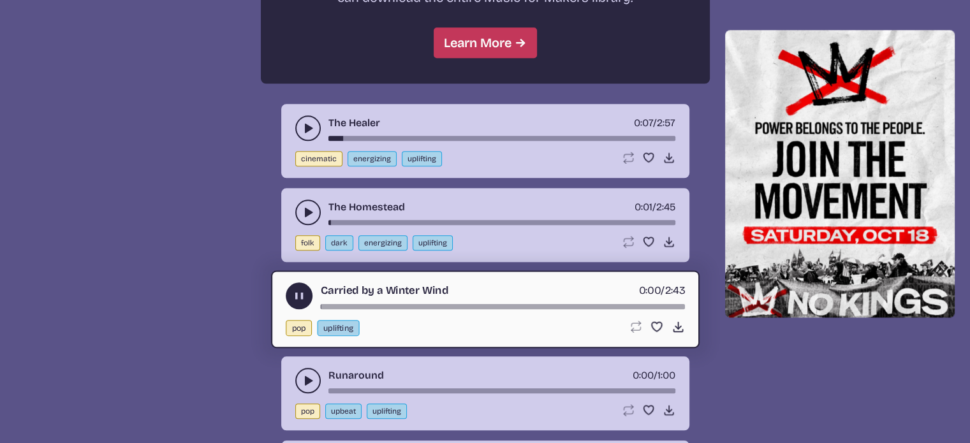
scroll to position [1349, 0]
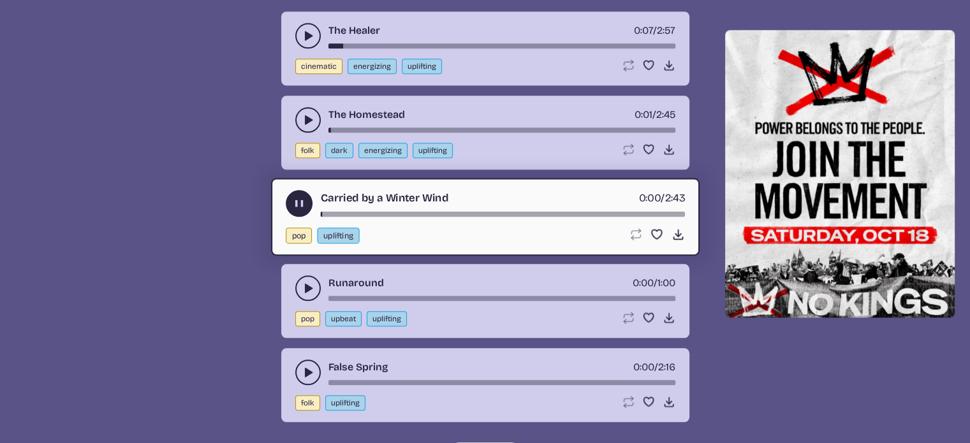
click at [305, 275] on button "play-pause toggle" at bounding box center [307, 287] width 25 height 25
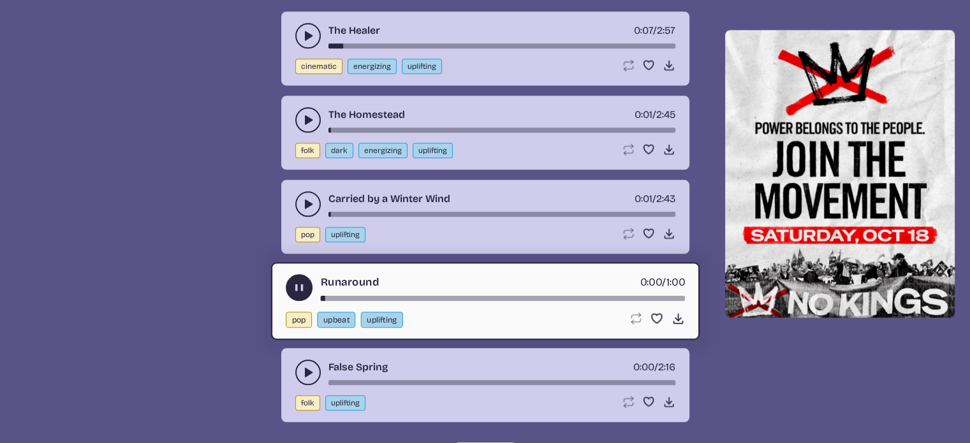
click at [314, 361] on button "play-pause toggle" at bounding box center [307, 372] width 25 height 25
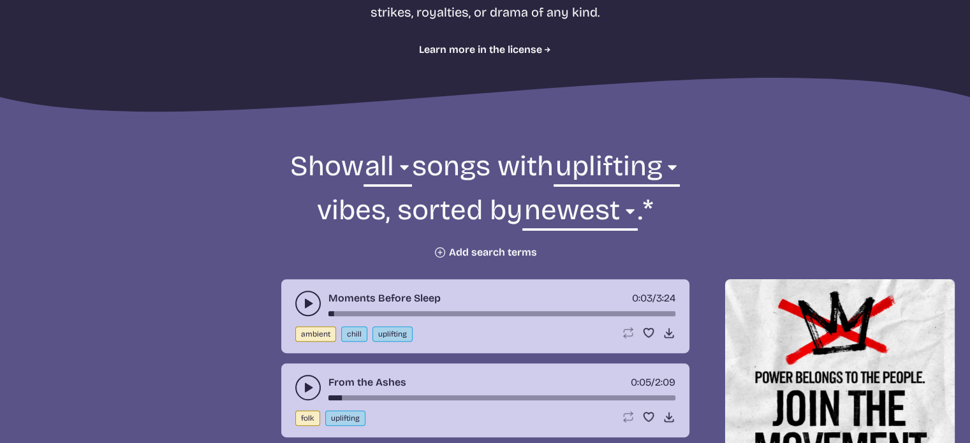
scroll to position [329, 0]
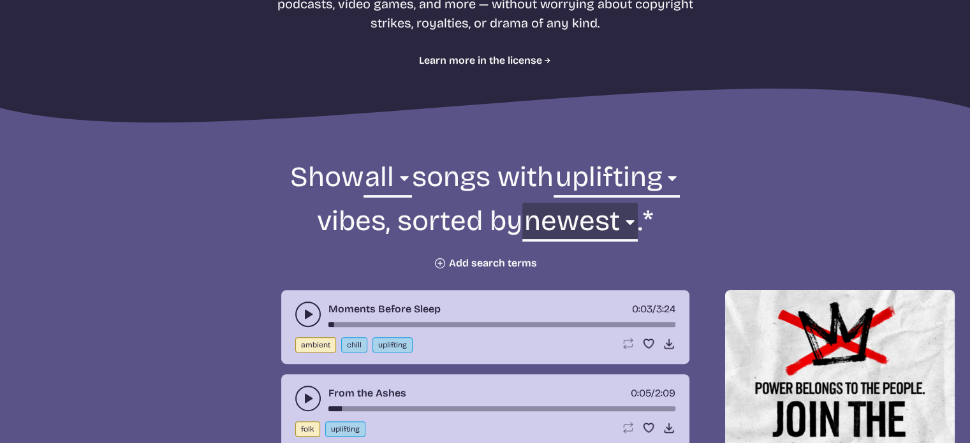
click at [635, 221] on select "newest oldest most popular least popular name" at bounding box center [579, 225] width 115 height 44
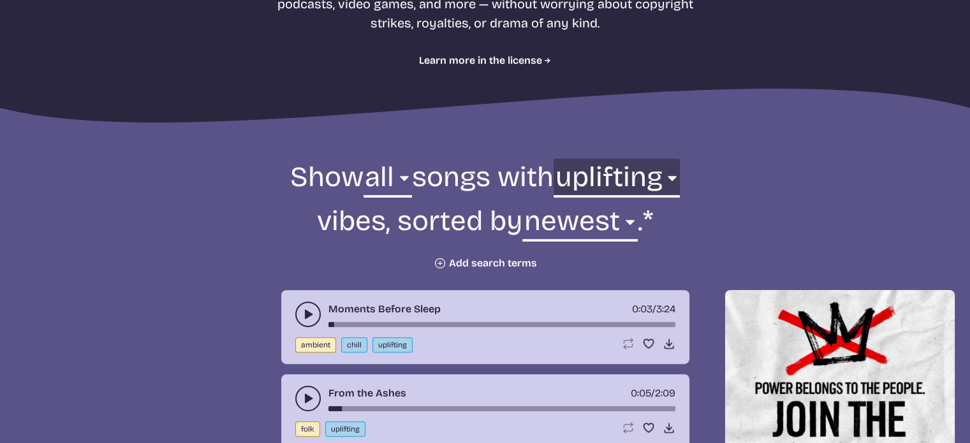
click at [669, 178] on select "any aggressive chill contemplative dark dramatic easygoing energizing happy ser…" at bounding box center [616, 181] width 126 height 44
click at [553, 159] on select "any aggressive chill contemplative dark dramatic easygoing energizing happy ser…" at bounding box center [616, 181] width 126 height 44
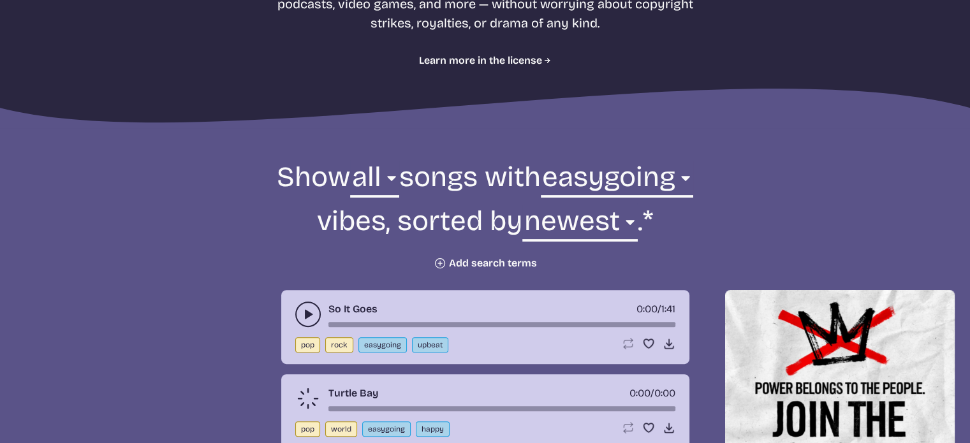
click at [304, 316] on use "play-pause toggle" at bounding box center [308, 314] width 13 height 13
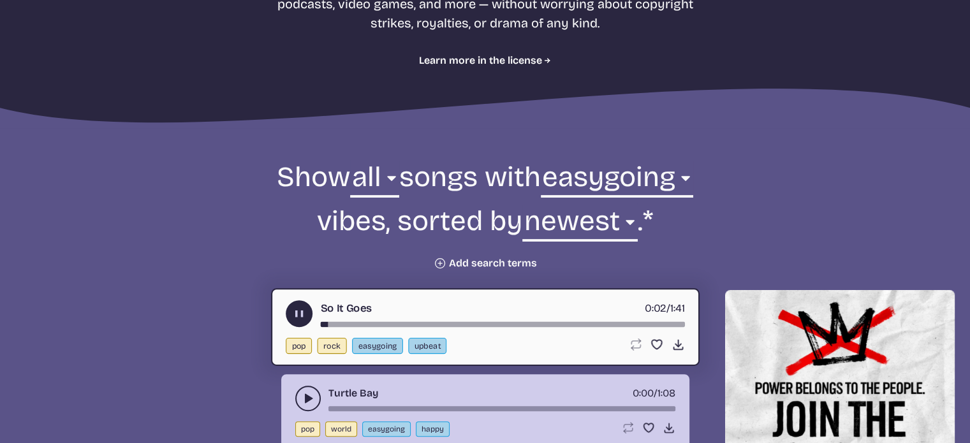
click at [308, 389] on button "play-pause toggle" at bounding box center [307, 398] width 25 height 25
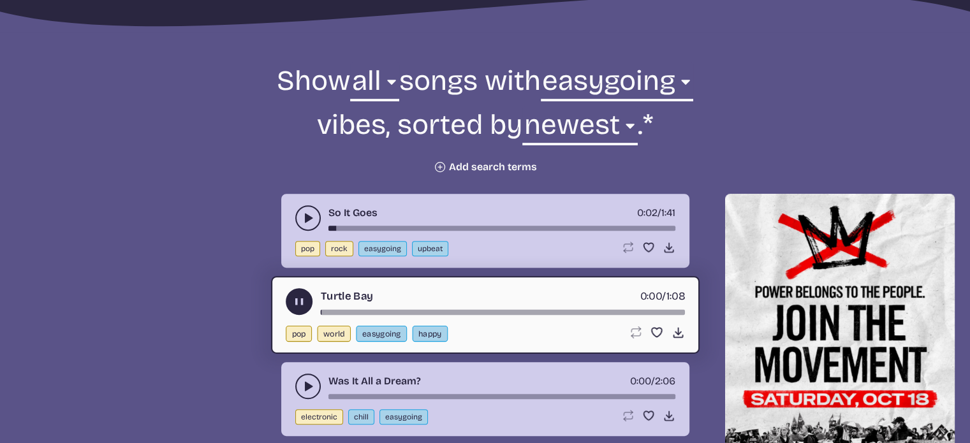
scroll to position [456, 0]
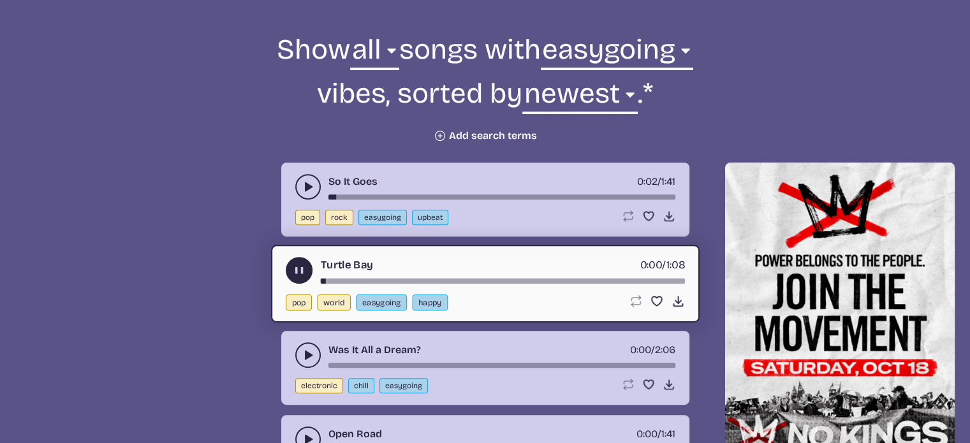
click at [298, 272] on icon "play-pause toggle" at bounding box center [298, 270] width 13 height 13
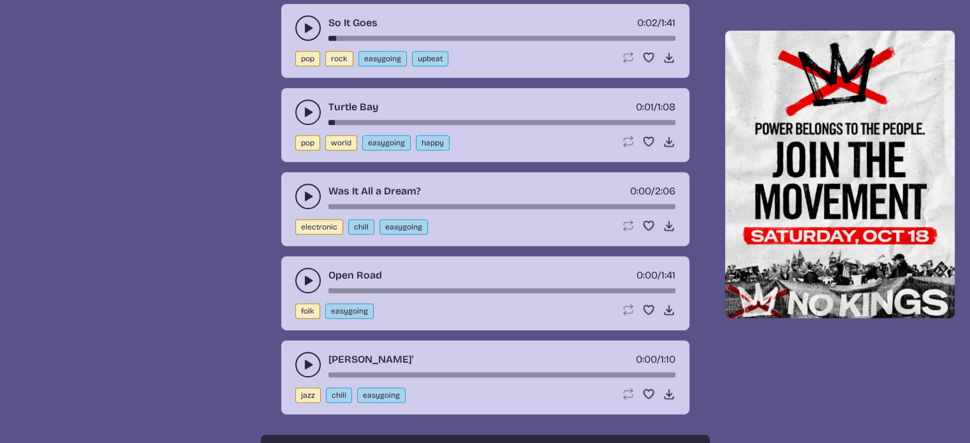
scroll to position [648, 0]
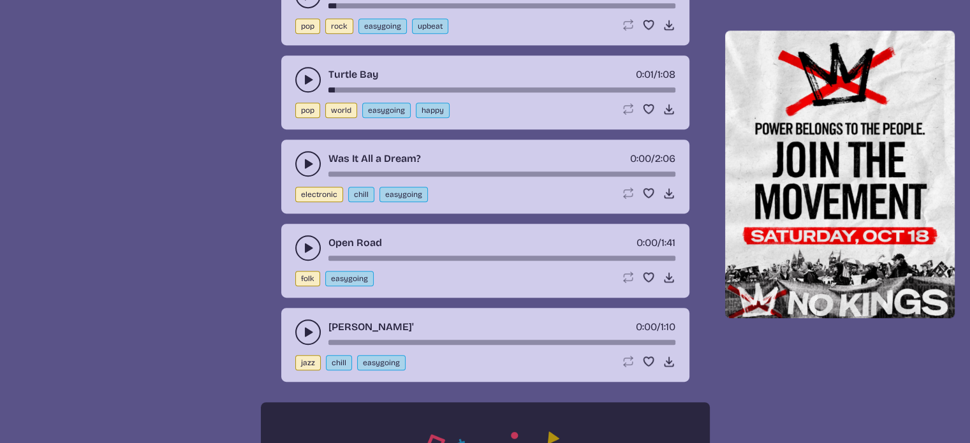
click at [307, 163] on use "play-pause toggle" at bounding box center [308, 163] width 13 height 13
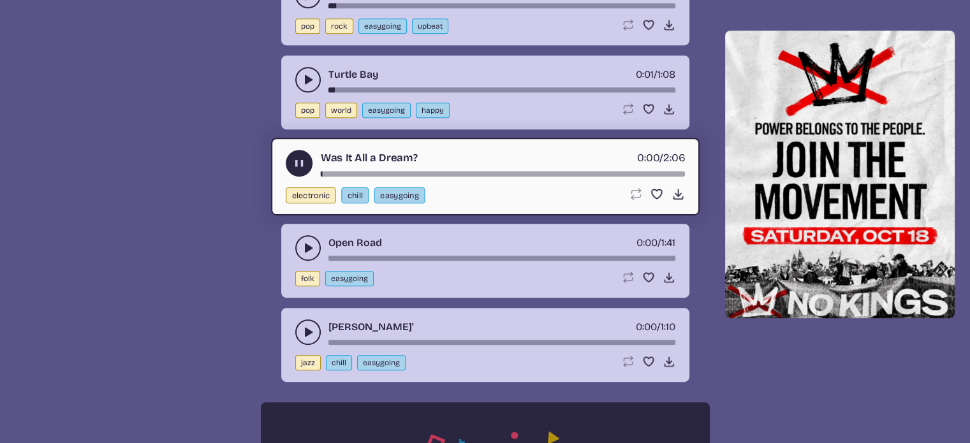
click at [309, 251] on icon "play-pause toggle" at bounding box center [308, 248] width 13 height 13
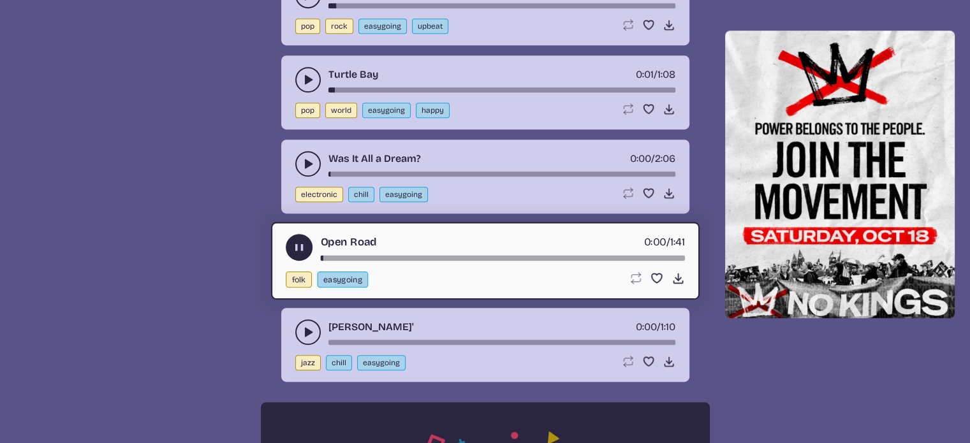
click at [305, 328] on use "play-pause toggle" at bounding box center [308, 332] width 13 height 13
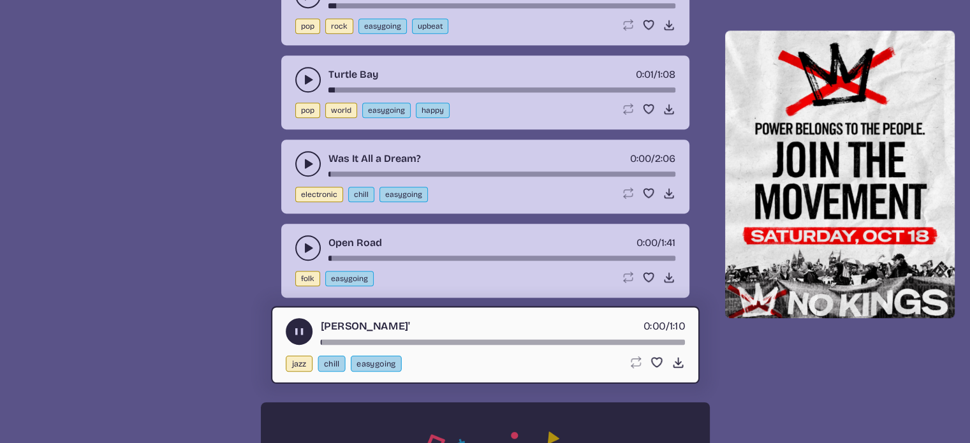
click at [306, 328] on button "play-pause toggle" at bounding box center [299, 331] width 27 height 27
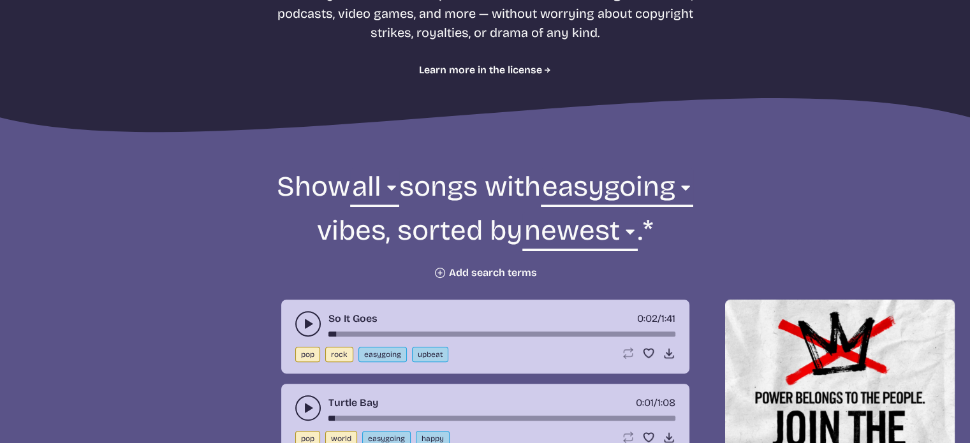
scroll to position [329, 0]
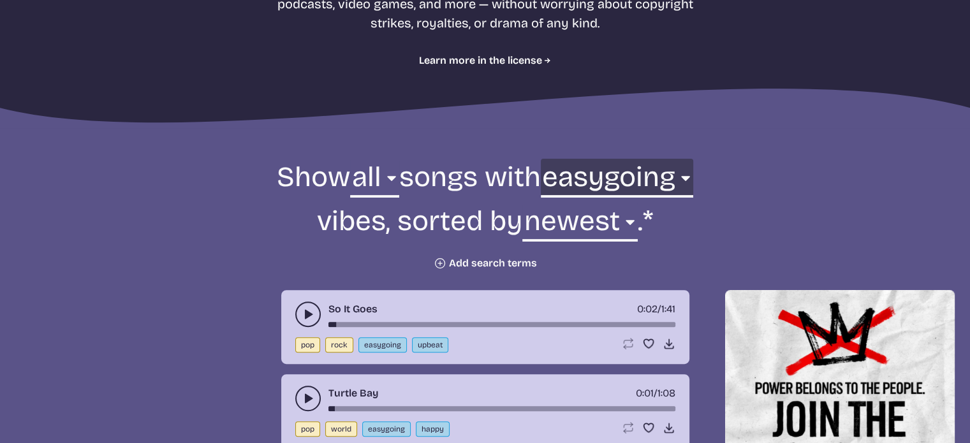
click at [693, 177] on select "any aggressive chill contemplative dark dramatic easygoing energizing happy ser…" at bounding box center [617, 181] width 152 height 44
select select "chill"
click at [591, 159] on select "any aggressive chill contemplative dark dramatic easygoing energizing happy ser…" at bounding box center [617, 181] width 152 height 44
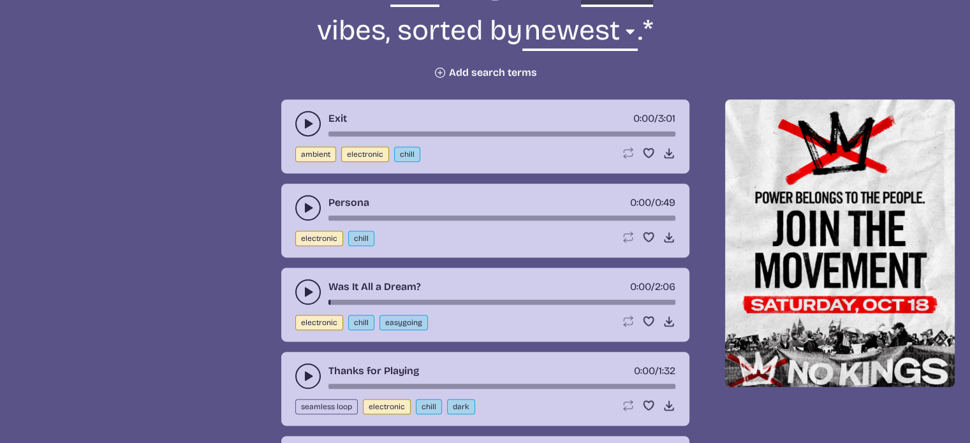
scroll to position [520, 0]
click at [306, 205] on use "play-pause toggle" at bounding box center [308, 207] width 13 height 13
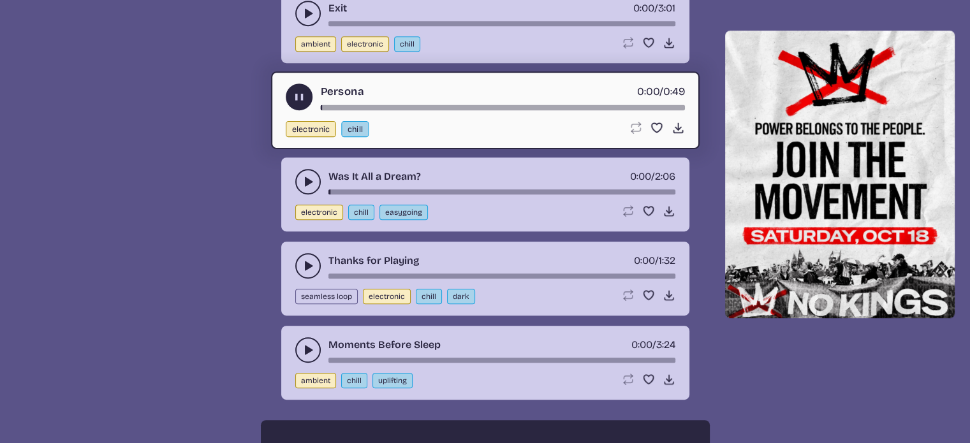
scroll to position [648, 0]
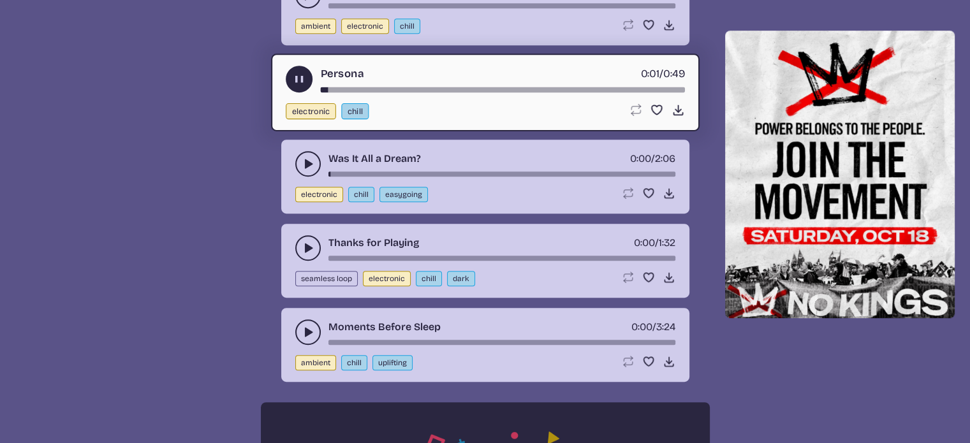
click at [310, 250] on icon "play-pause toggle" at bounding box center [308, 248] width 13 height 13
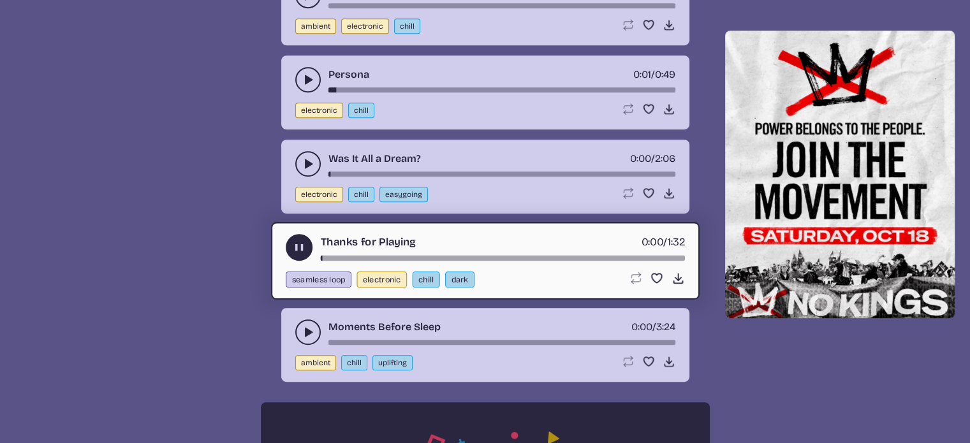
click at [312, 330] on icon "play-pause toggle" at bounding box center [308, 332] width 13 height 13
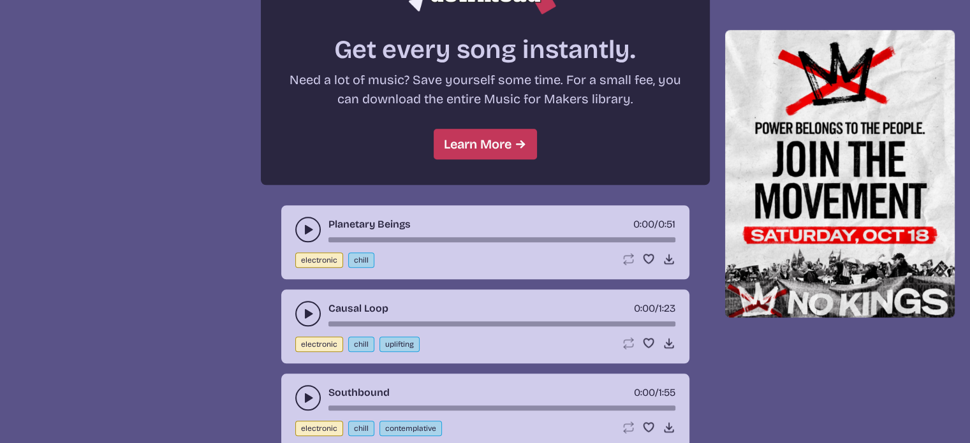
scroll to position [1158, 0]
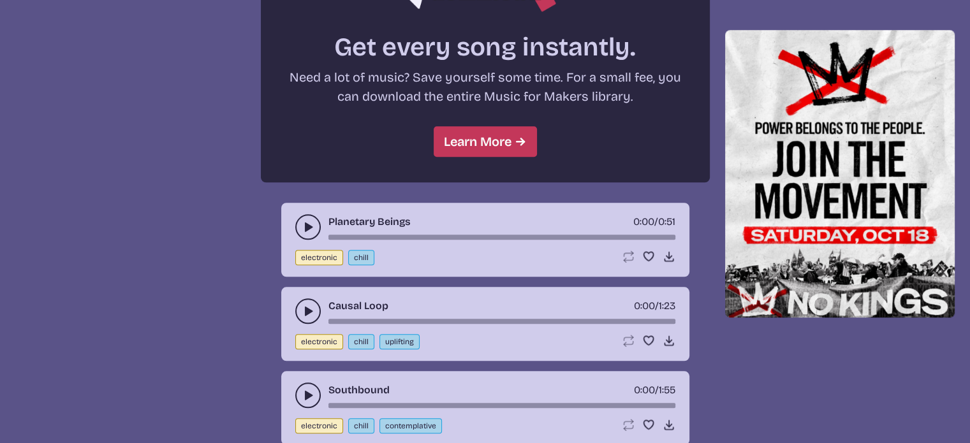
click at [310, 228] on icon "play-pause toggle" at bounding box center [308, 227] width 13 height 13
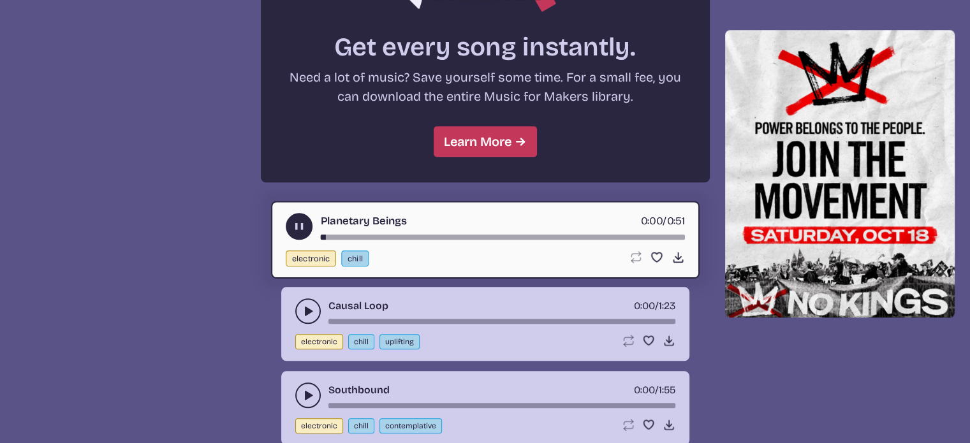
click at [307, 306] on use "play-pause toggle" at bounding box center [308, 311] width 13 height 13
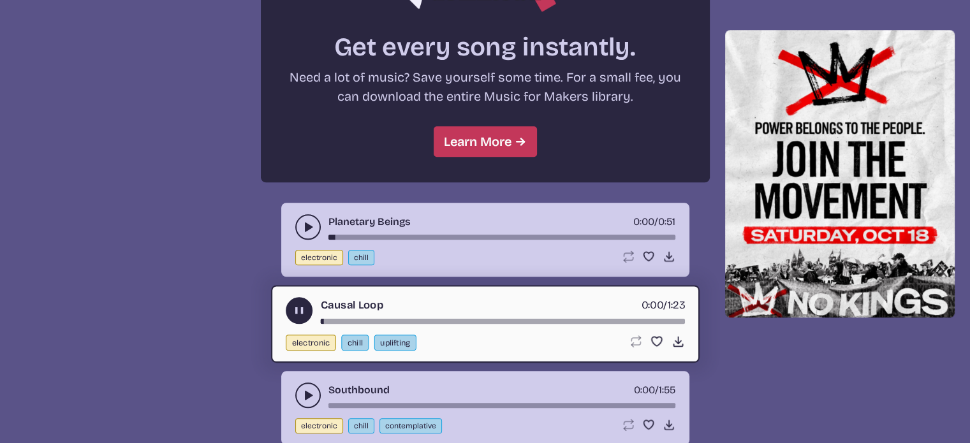
click at [306, 382] on button "play-pause toggle" at bounding box center [307, 394] width 25 height 25
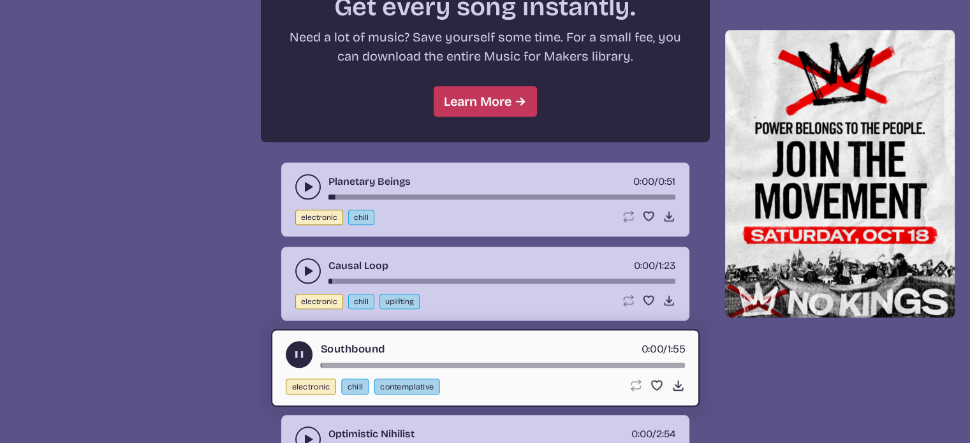
scroll to position [1349, 0]
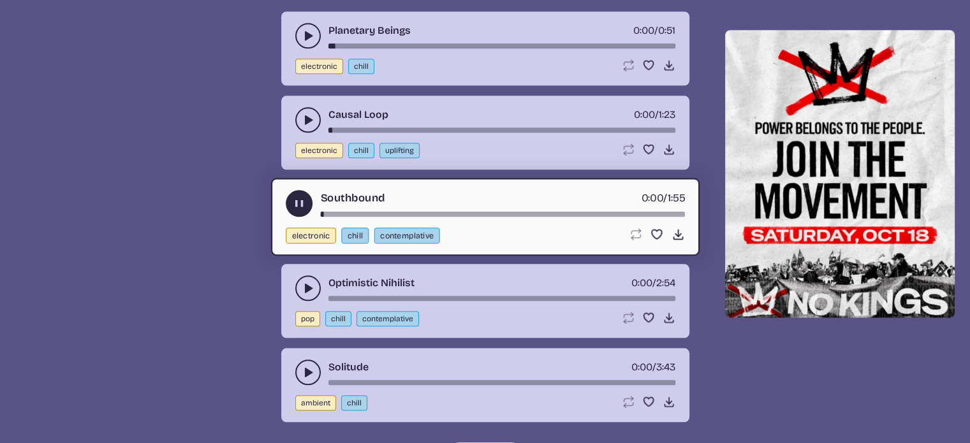
click at [306, 284] on use "play-pause toggle" at bounding box center [308, 288] width 13 height 13
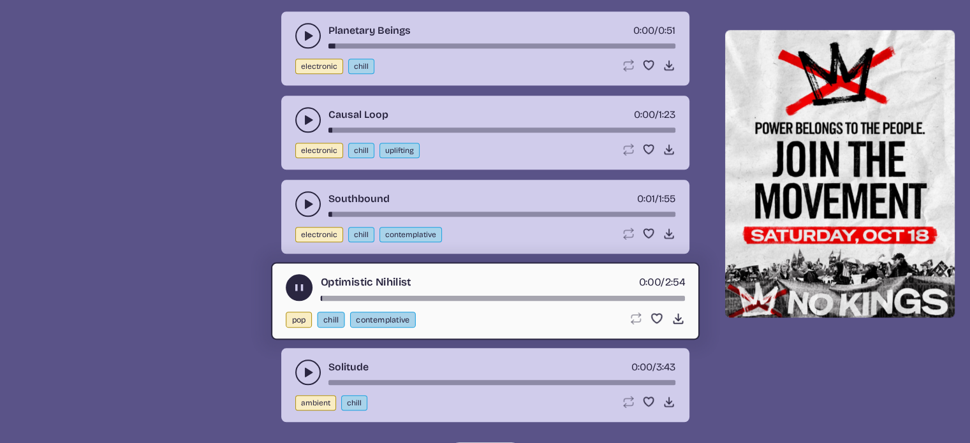
click at [309, 367] on icon "play-pause toggle" at bounding box center [308, 372] width 13 height 13
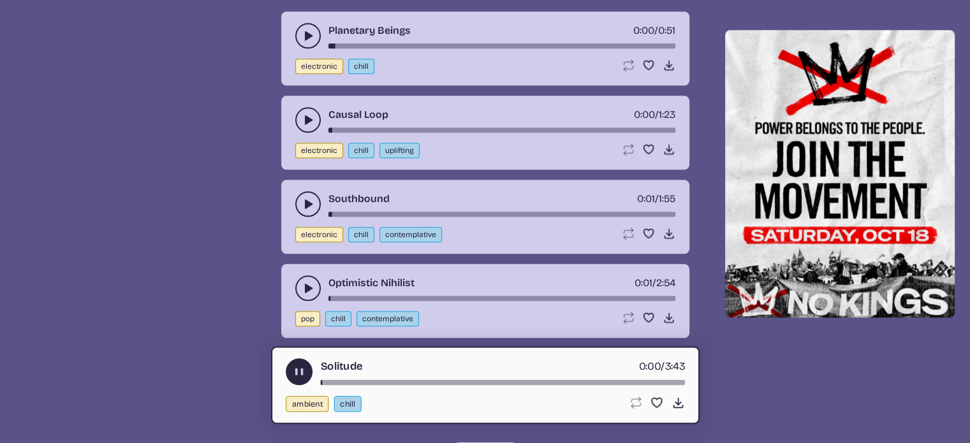
click at [302, 372] on button "play-pause toggle" at bounding box center [299, 371] width 27 height 27
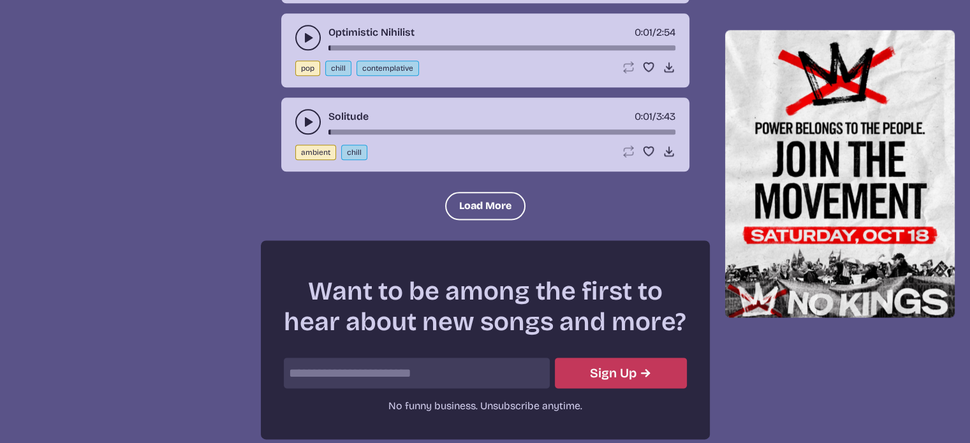
scroll to position [1604, 0]
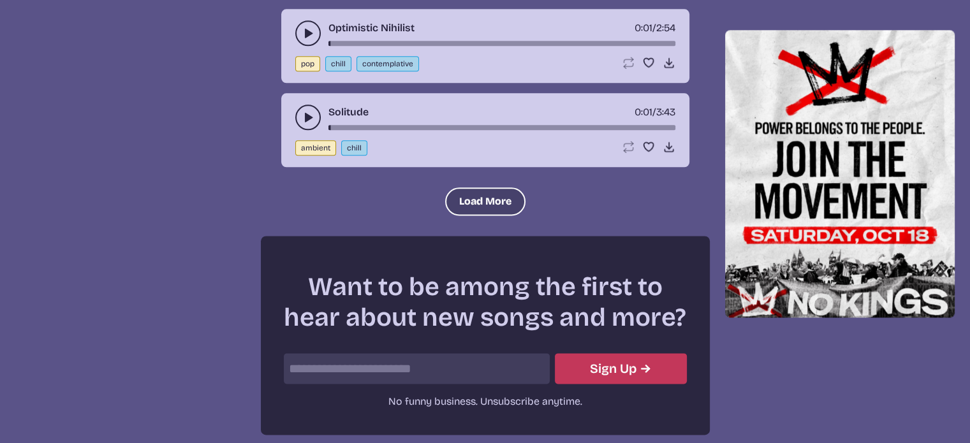
click at [478, 196] on button "Load More" at bounding box center [485, 201] width 80 height 28
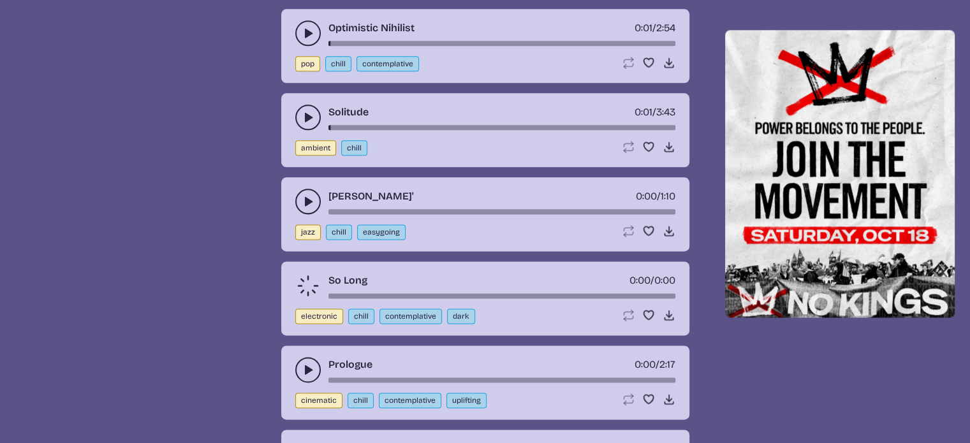
click at [312, 195] on icon "play-pause toggle" at bounding box center [308, 201] width 13 height 13
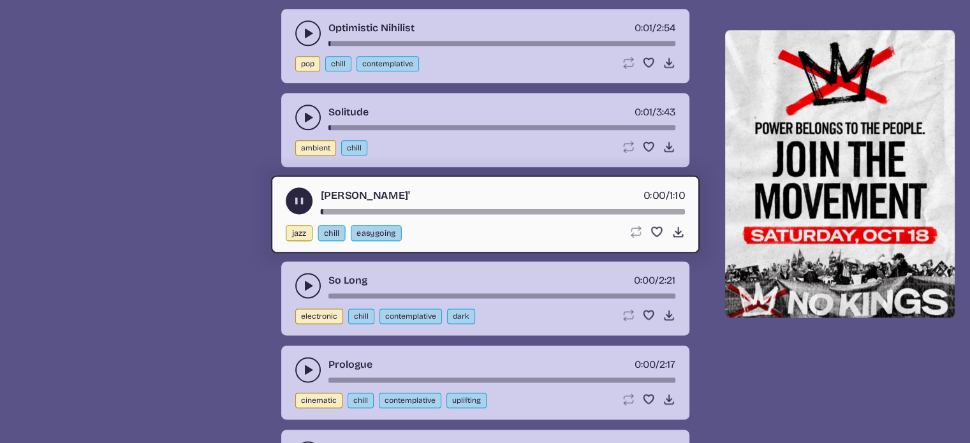
click at [314, 275] on button "play-pause toggle" at bounding box center [307, 285] width 25 height 25
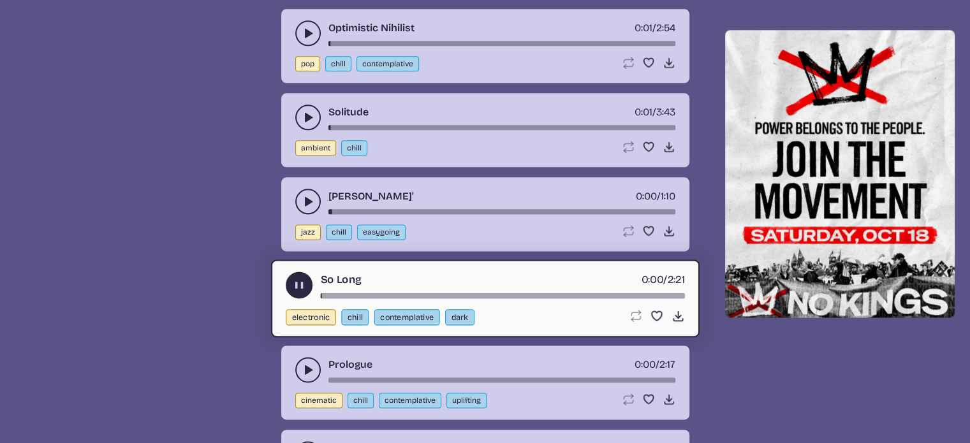
click at [306, 363] on use "play-pause toggle" at bounding box center [308, 369] width 13 height 13
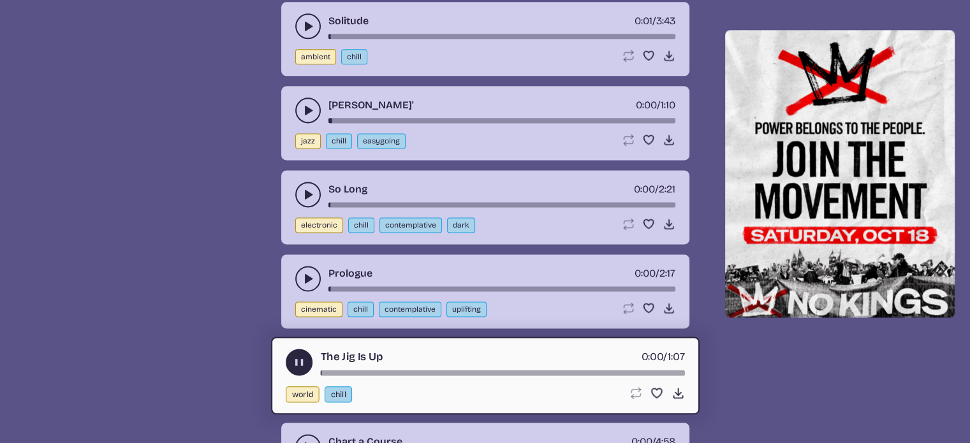
scroll to position [1923, 0]
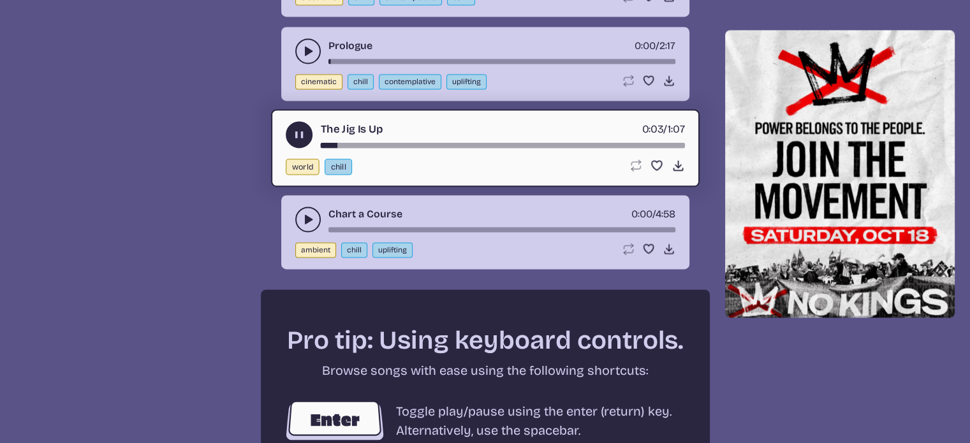
click at [298, 128] on use "play-pause toggle" at bounding box center [298, 134] width 13 height 13
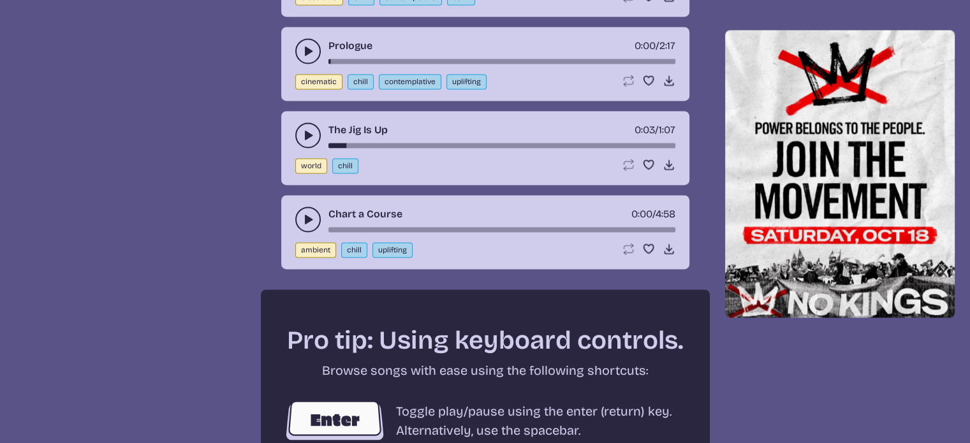
click at [303, 213] on icon "play-pause toggle" at bounding box center [308, 219] width 13 height 13
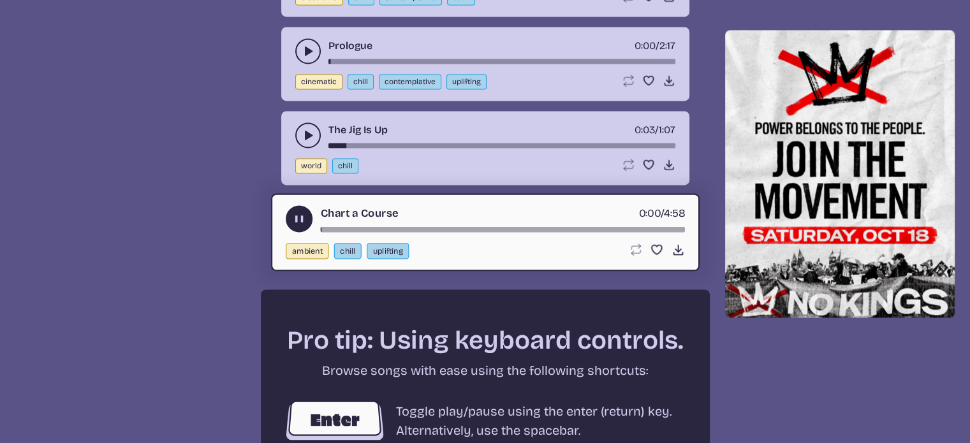
click at [303, 212] on use "play-pause toggle" at bounding box center [298, 218] width 13 height 13
